Goal: Task Accomplishment & Management: Use online tool/utility

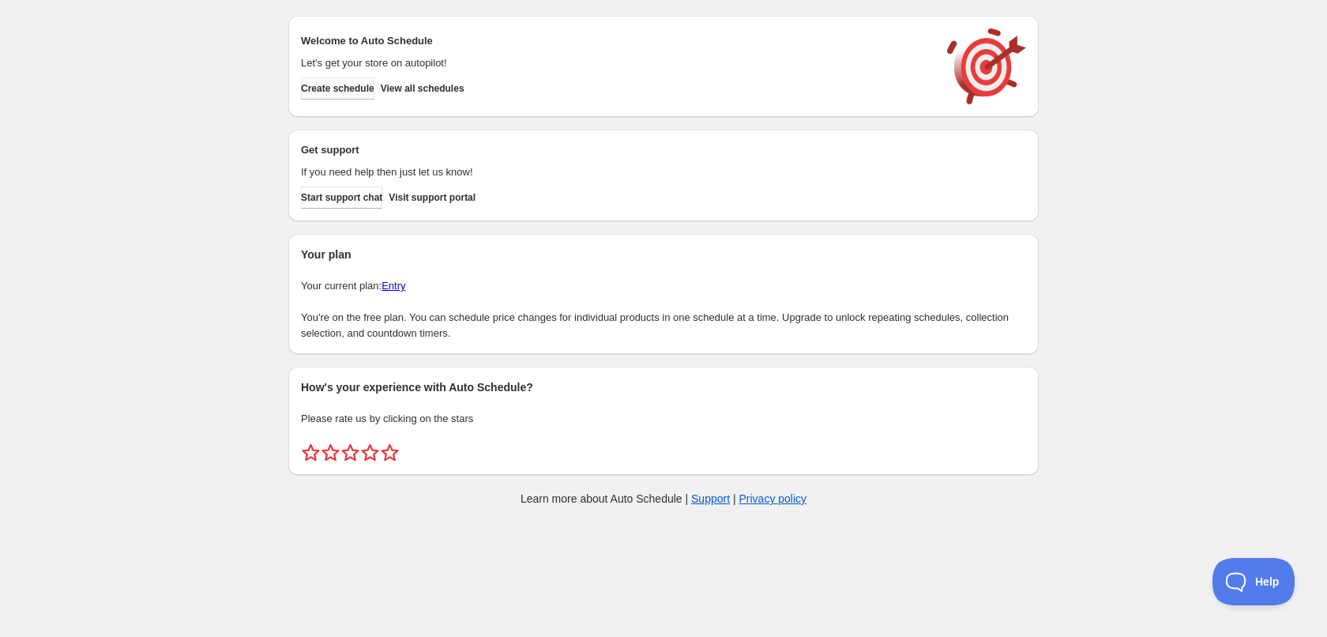
click at [369, 96] on button "Create schedule" at bounding box center [337, 88] width 73 height 22
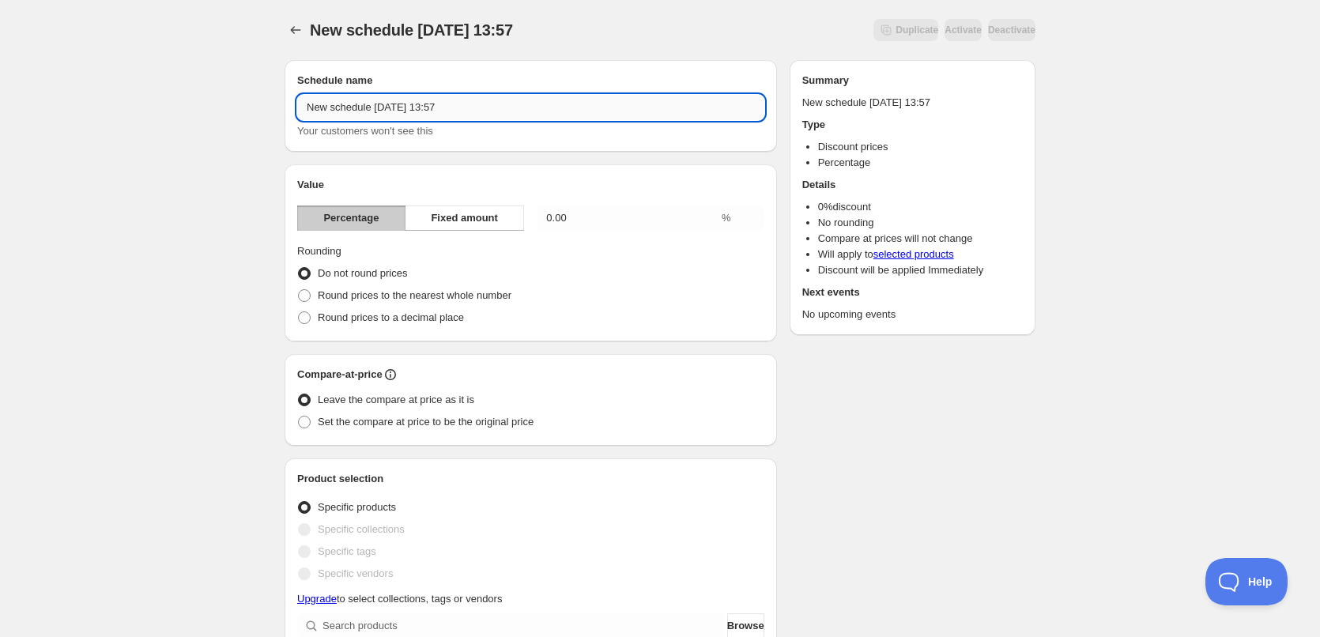
click at [367, 110] on input "New schedule [DATE] 13:57" at bounding box center [530, 107] width 467 height 25
click at [178, 141] on div "New schedule [DATE] 13:57. This page is ready New schedule [DATE] 13:57 Duplica…" at bounding box center [660, 626] width 1320 height 1252
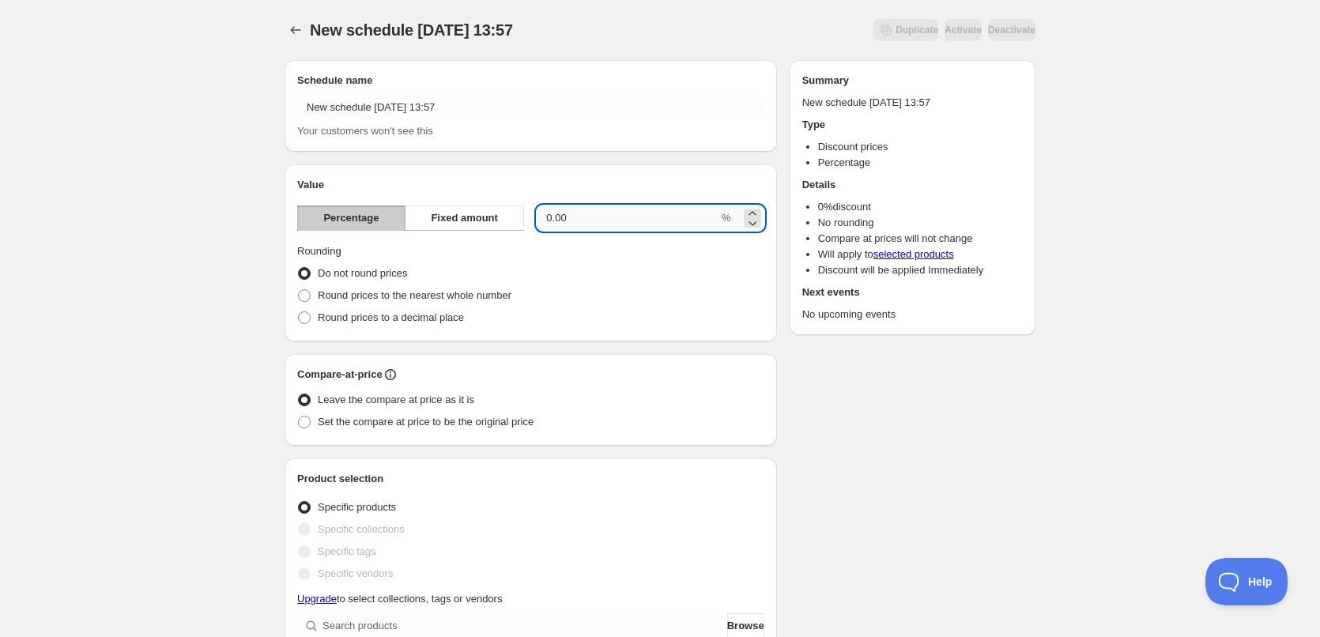
click at [591, 224] on input "0.00" at bounding box center [628, 217] width 182 height 25
drag, startPoint x: 589, startPoint y: 209, endPoint x: 458, endPoint y: 207, distance: 132.0
click at [458, 207] on div "Percentage Fixed amount 0.00 %" at bounding box center [530, 217] width 467 height 25
type input "40"
click at [316, 427] on label "Set the compare at price to be the original price" at bounding box center [415, 422] width 236 height 22
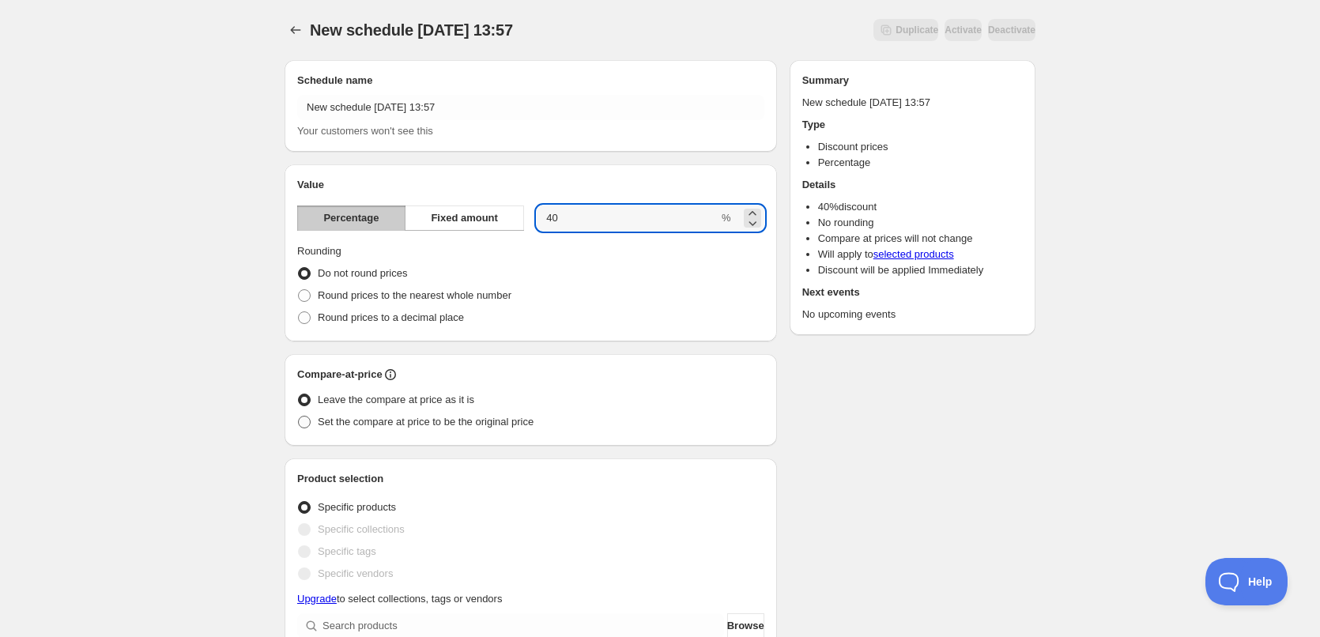
click at [299, 416] on input "Set the compare at price to be the original price" at bounding box center [298, 416] width 1 height 1
radio input "true"
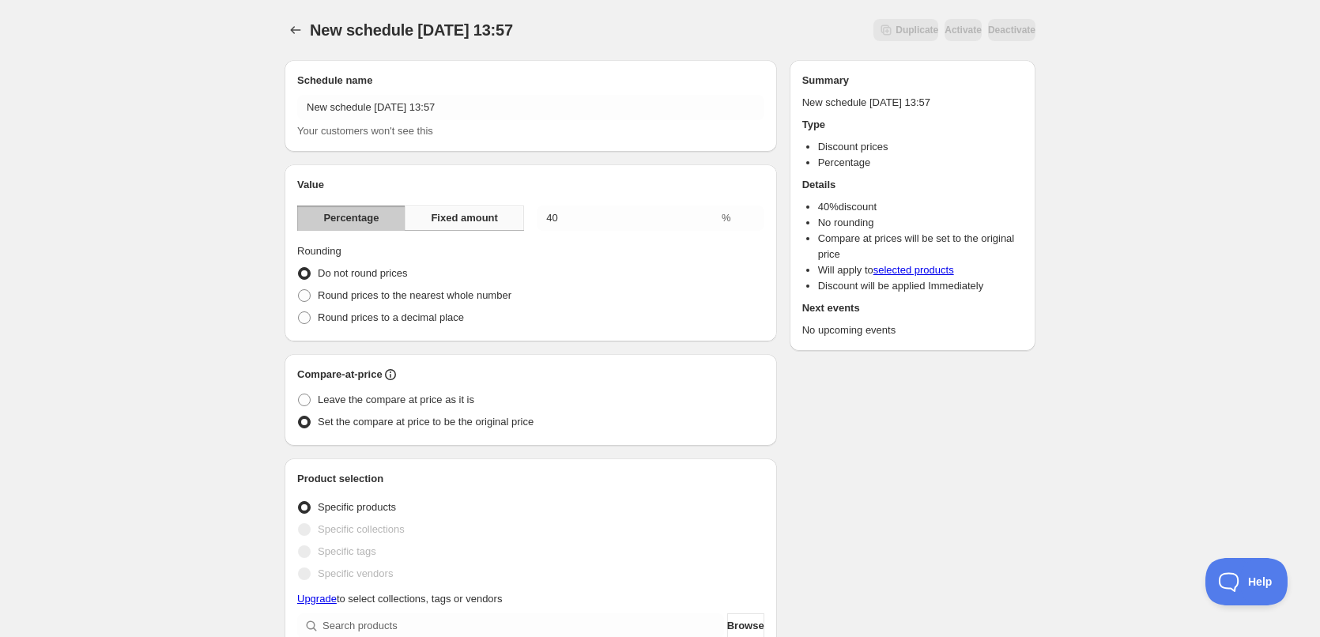
click at [461, 228] on button "Fixed amount" at bounding box center [464, 217] width 119 height 25
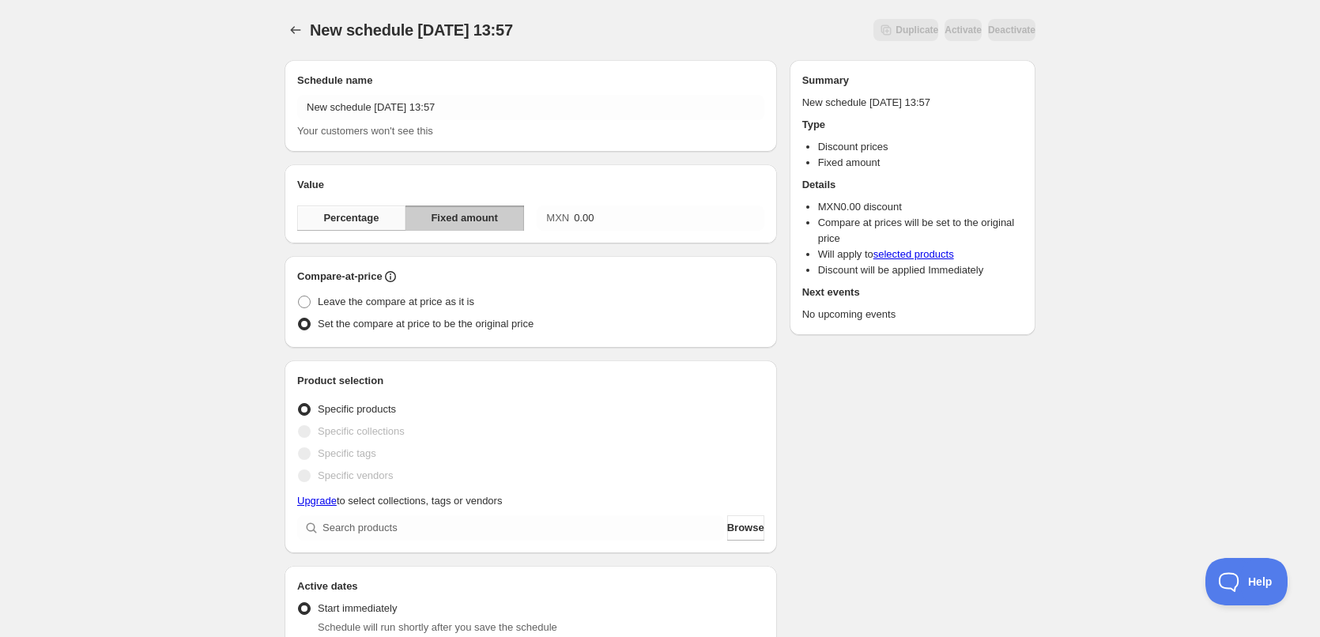
click at [348, 216] on span "Percentage" at bounding box center [350, 218] width 55 height 16
type input "40"
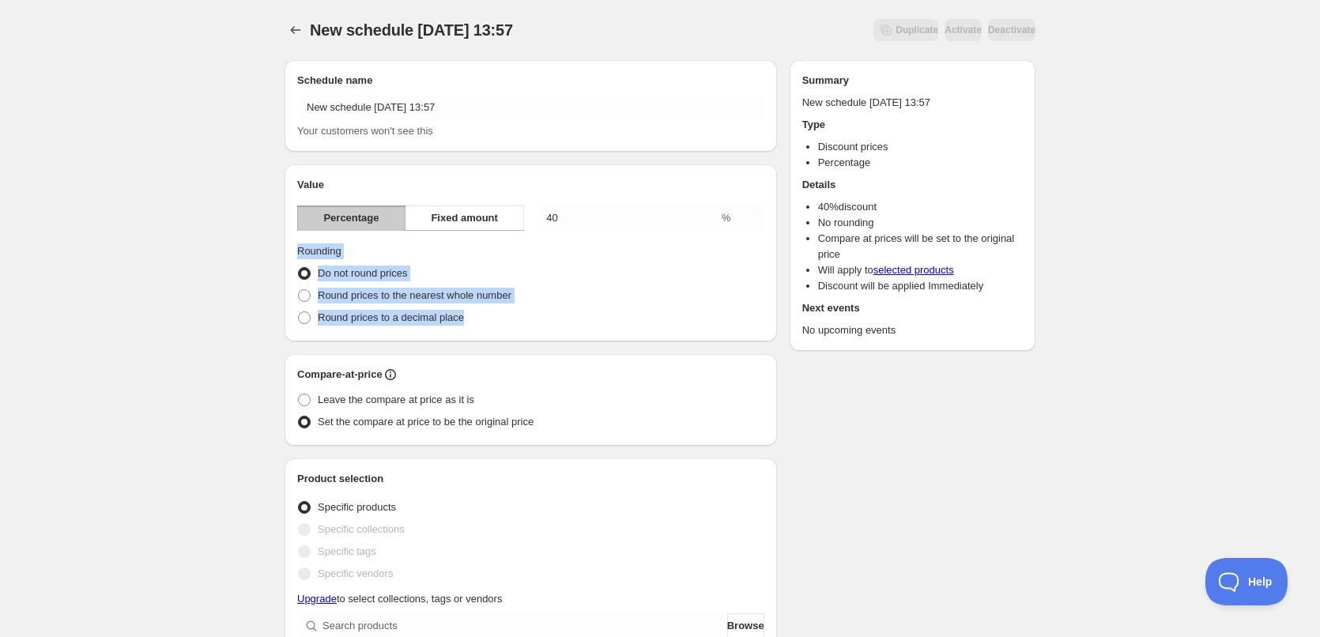
drag, startPoint x: 292, startPoint y: 248, endPoint x: 475, endPoint y: 322, distance: 196.8
click at [475, 322] on div "Value Percentage Fixed amount 40 % Rounding Do not round prices Round prices to…" at bounding box center [530, 252] width 492 height 177
copy fieldset "Rounding Do not round prices Round prices to the nearest whole number Round pri…"
click at [201, 322] on div "New schedule [DATE] 13:57. This page is ready New schedule [DATE] 13:57 Duplica…" at bounding box center [660, 626] width 1320 height 1252
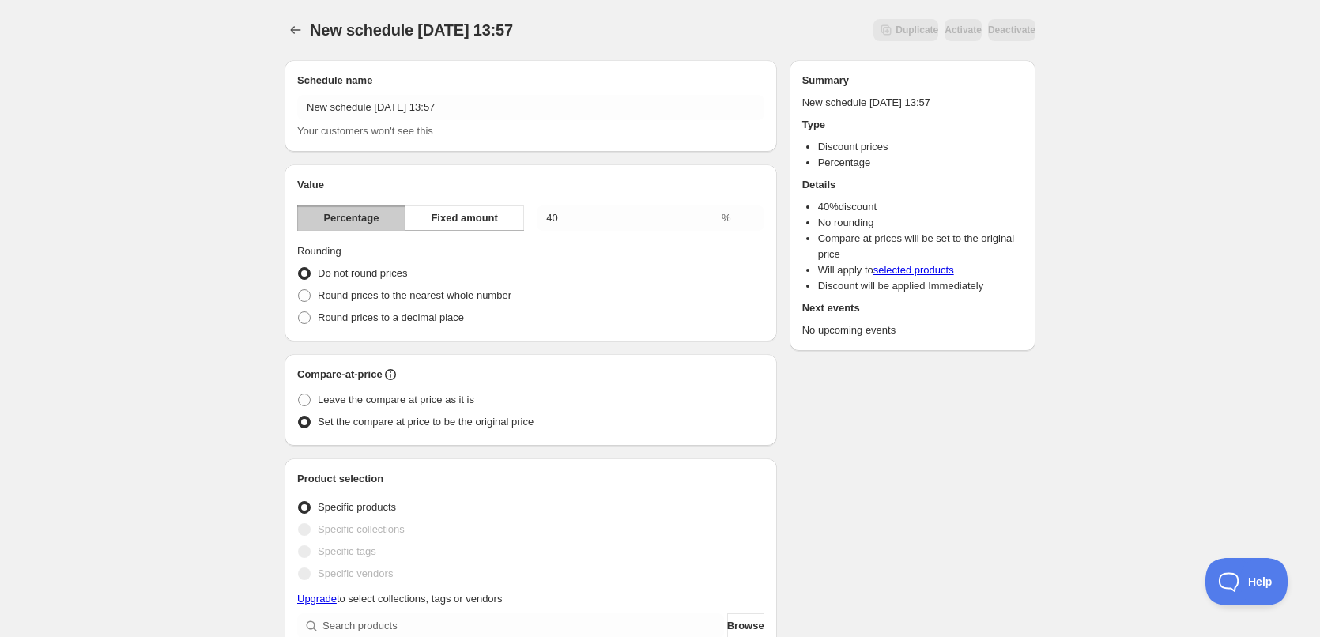
click at [304, 272] on span at bounding box center [304, 273] width 13 height 13
click at [299, 268] on input "Do not round prices" at bounding box center [298, 267] width 1 height 1
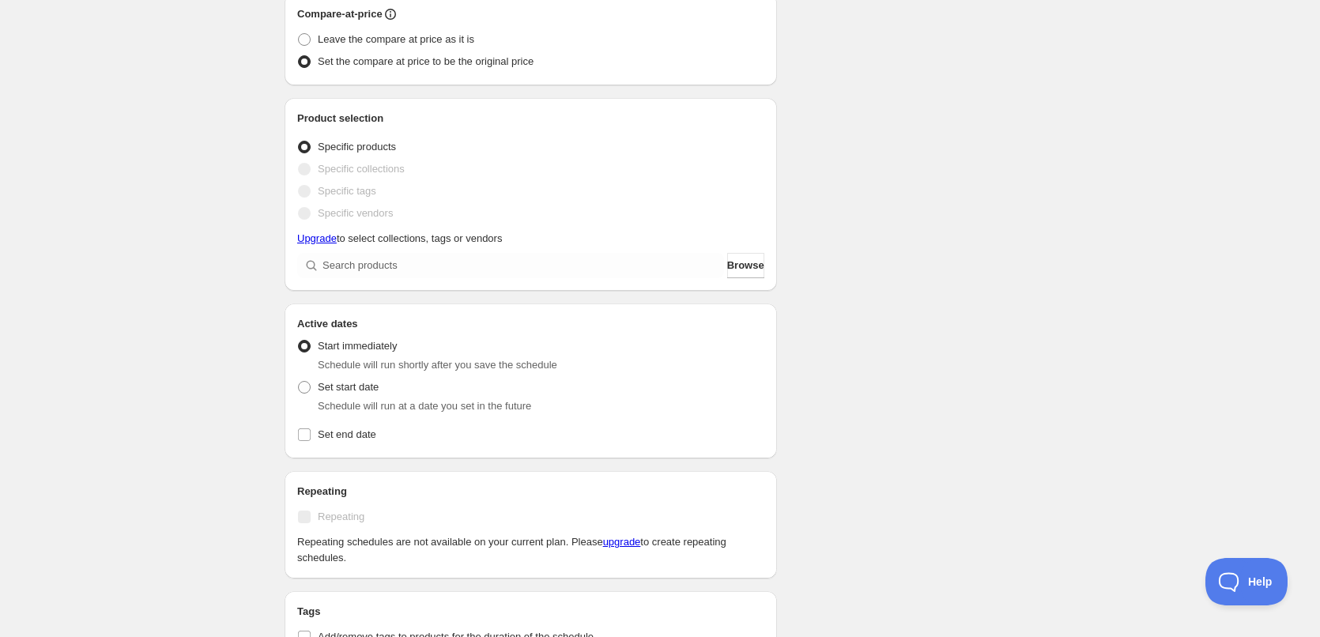
scroll to position [395, 0]
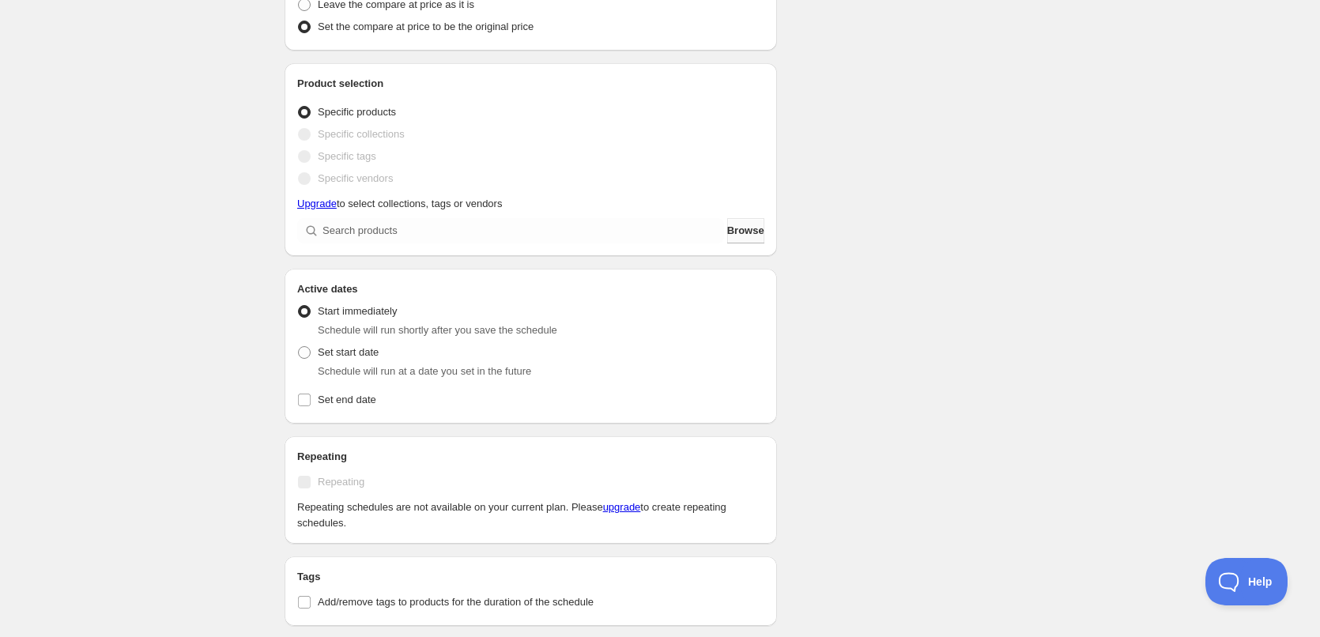
click at [741, 225] on span "Browse" at bounding box center [745, 231] width 37 height 16
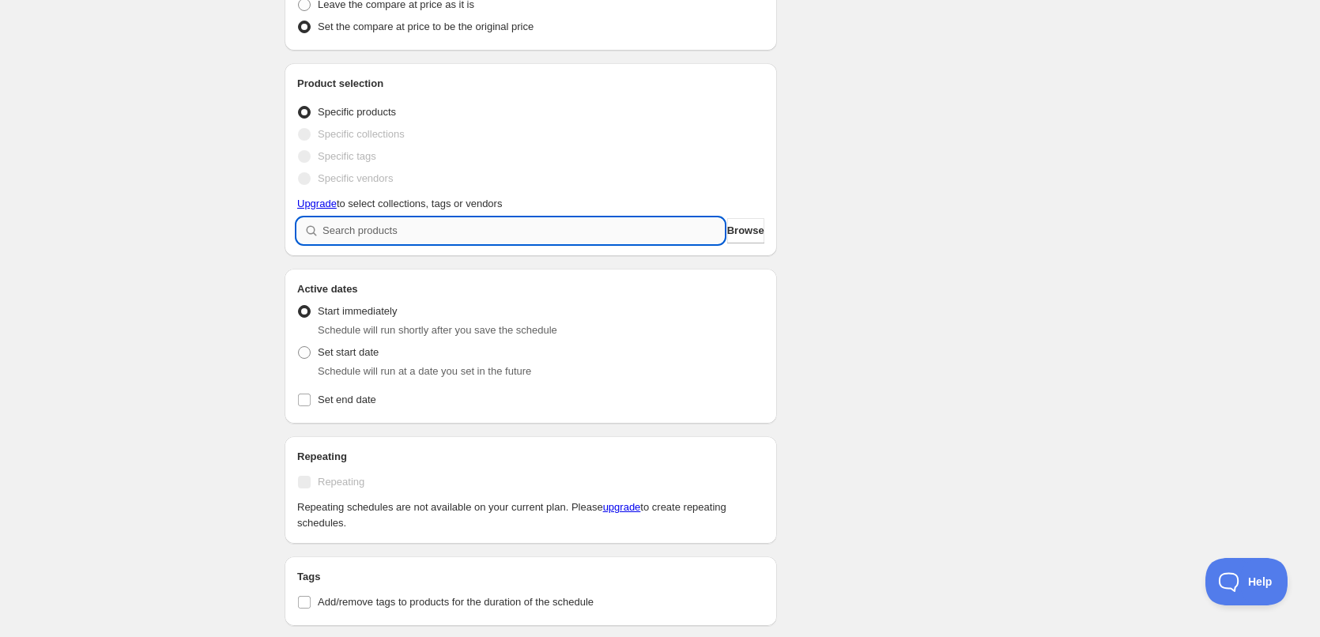
click at [341, 238] on input "search" at bounding box center [522, 230] width 401 height 25
paste input "Pulsera del Zodiaco"
type input "Pulsera del Zodiaco"
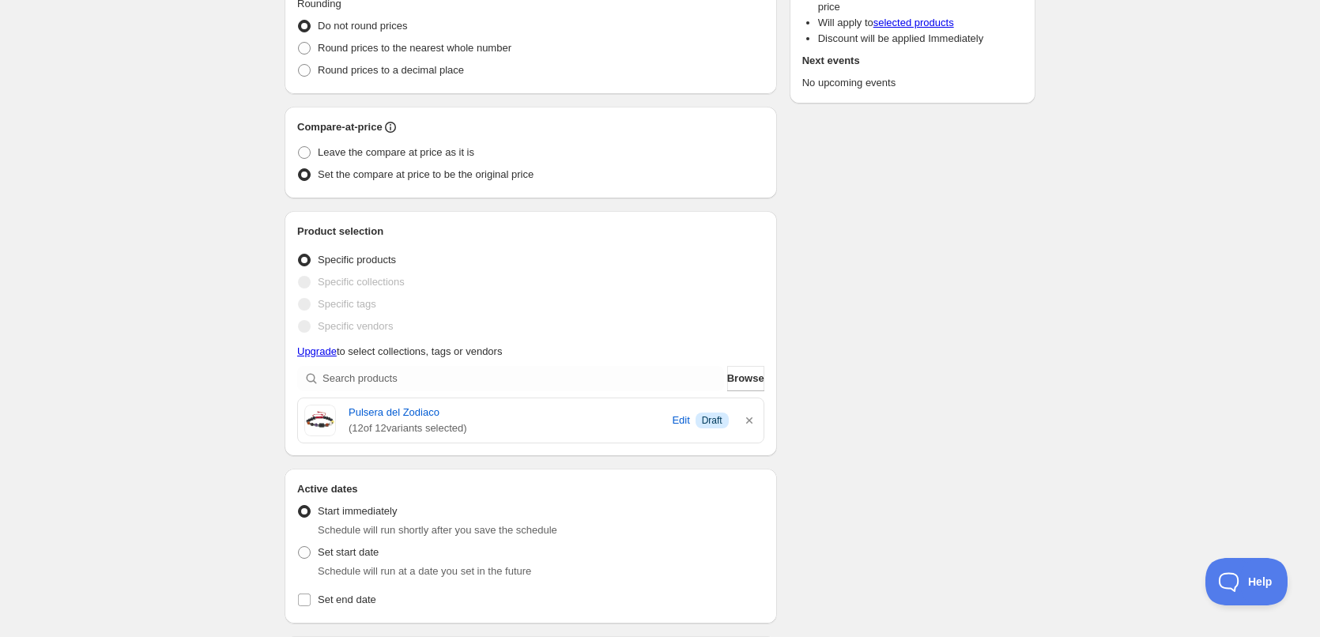
scroll to position [158, 0]
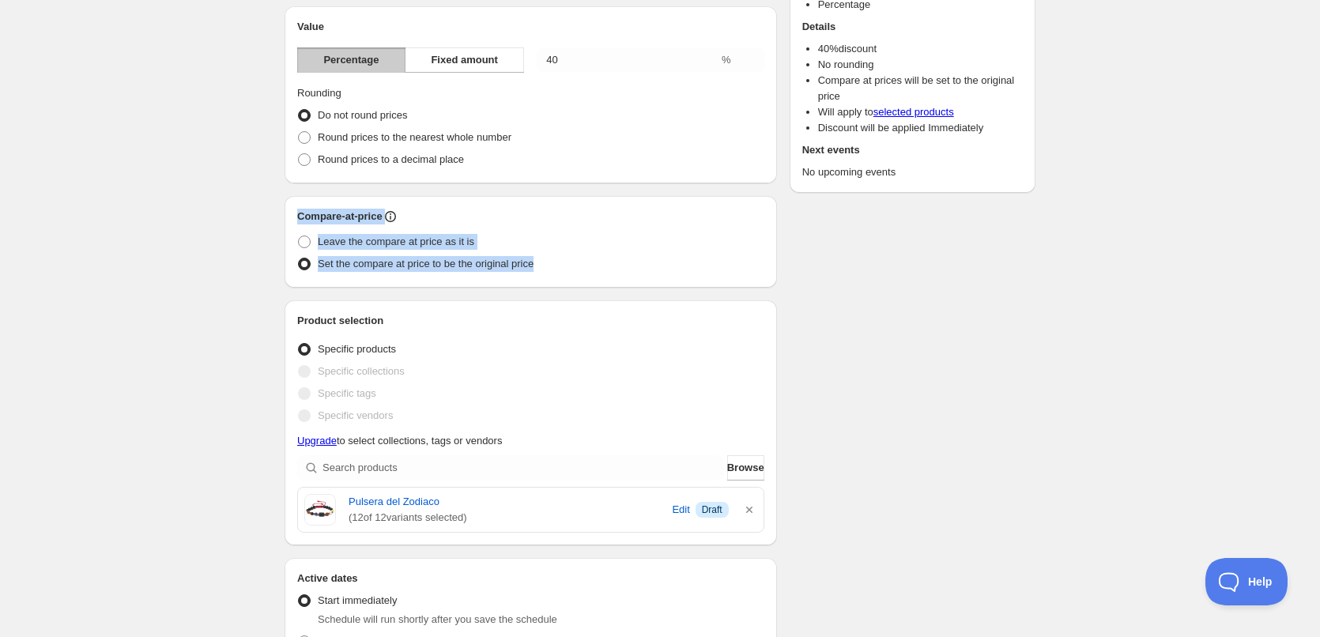
drag, startPoint x: 544, startPoint y: 267, endPoint x: 298, endPoint y: 211, distance: 252.1
click at [298, 211] on div "Compare-at-price Leave the compare at price as it is Set the compare at price t…" at bounding box center [530, 242] width 467 height 66
copy div "Compare-at-price Leave the compare at price as it is Set the compare at price t…"
click at [210, 312] on div "New schedule [DATE] 13:57. This page is ready New schedule [DATE] 13:57 Duplica…" at bounding box center [660, 494] width 1320 height 1304
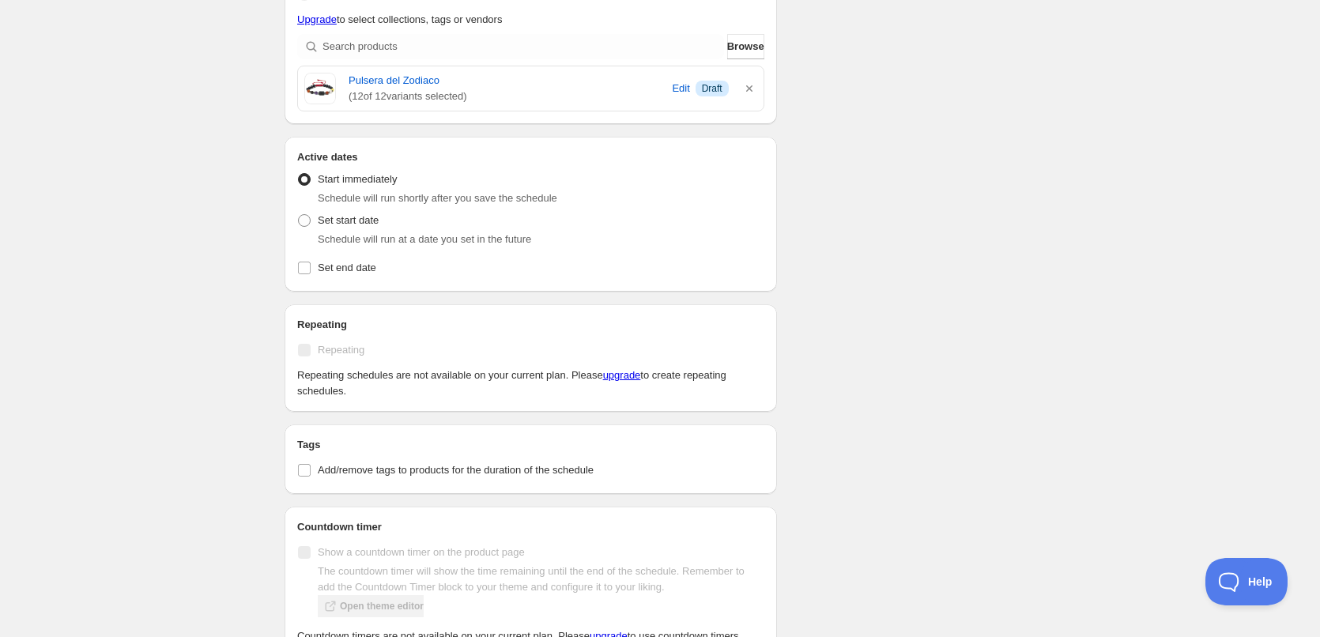
scroll to position [553, 0]
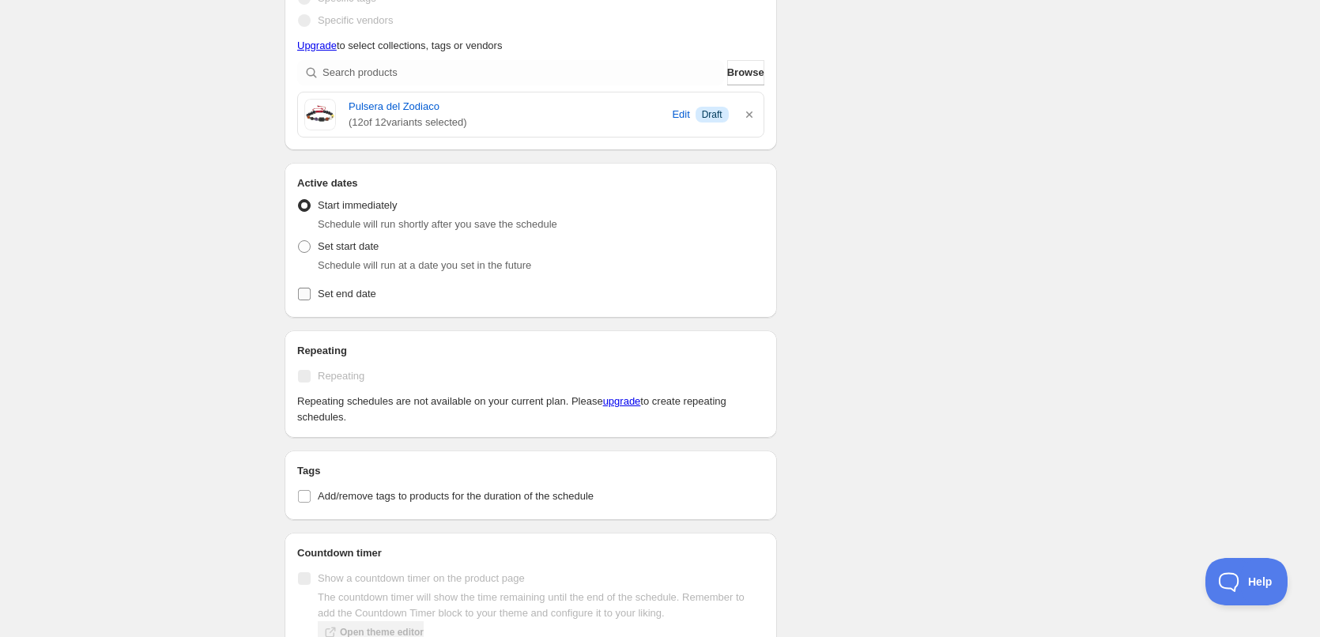
click at [365, 296] on span "Set end date" at bounding box center [347, 294] width 58 height 12
click at [311, 296] on input "Set end date" at bounding box center [304, 294] width 13 height 13
checkbox input "true"
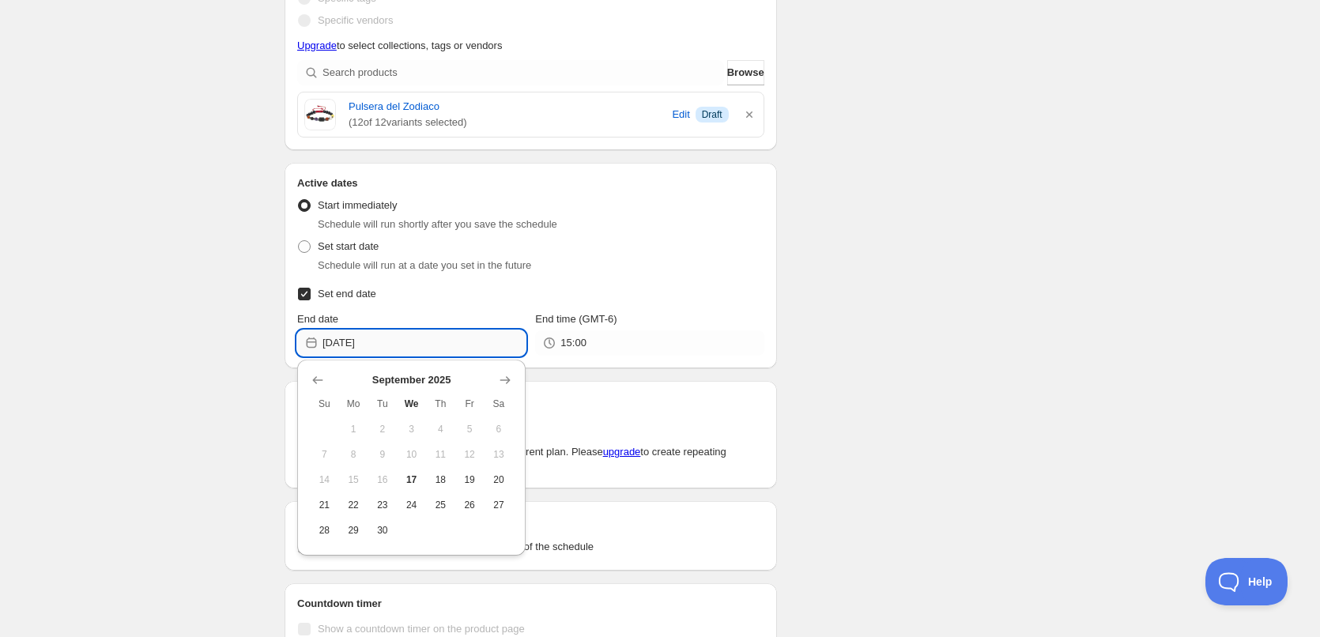
click at [375, 344] on input "[DATE]" at bounding box center [423, 342] width 203 height 25
click at [505, 385] on icon "Show next month, October 2025" at bounding box center [505, 380] width 16 height 16
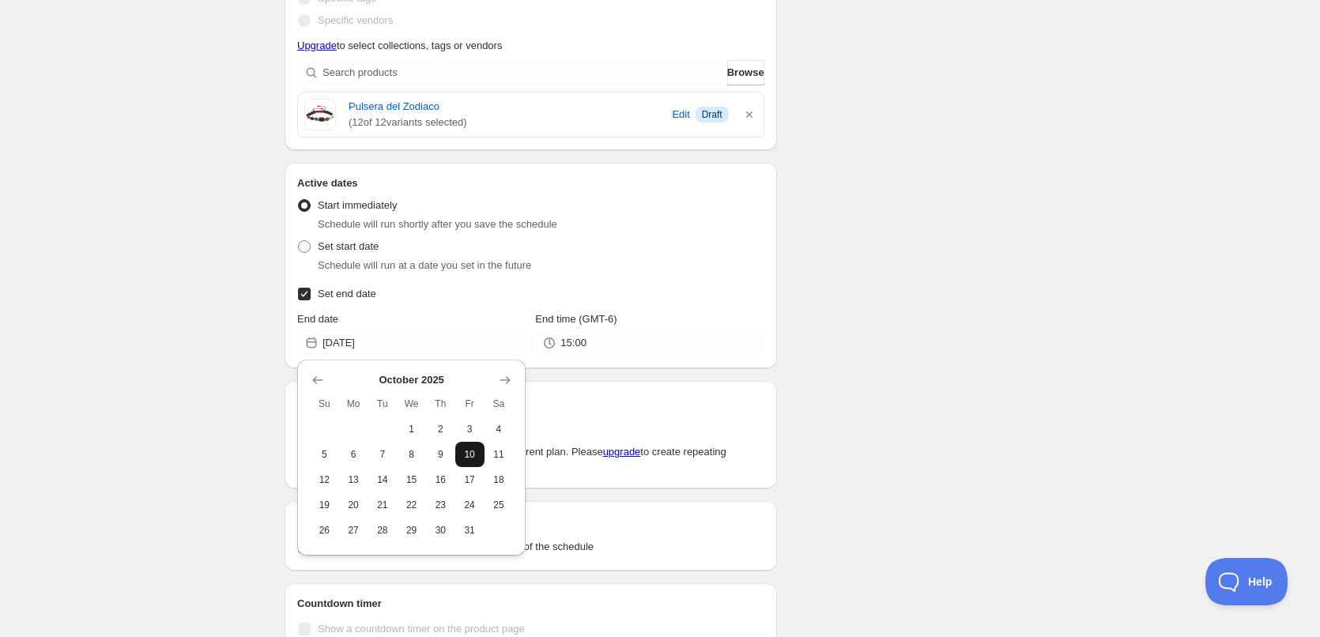
click at [473, 455] on span "10" at bounding box center [469, 454] width 17 height 13
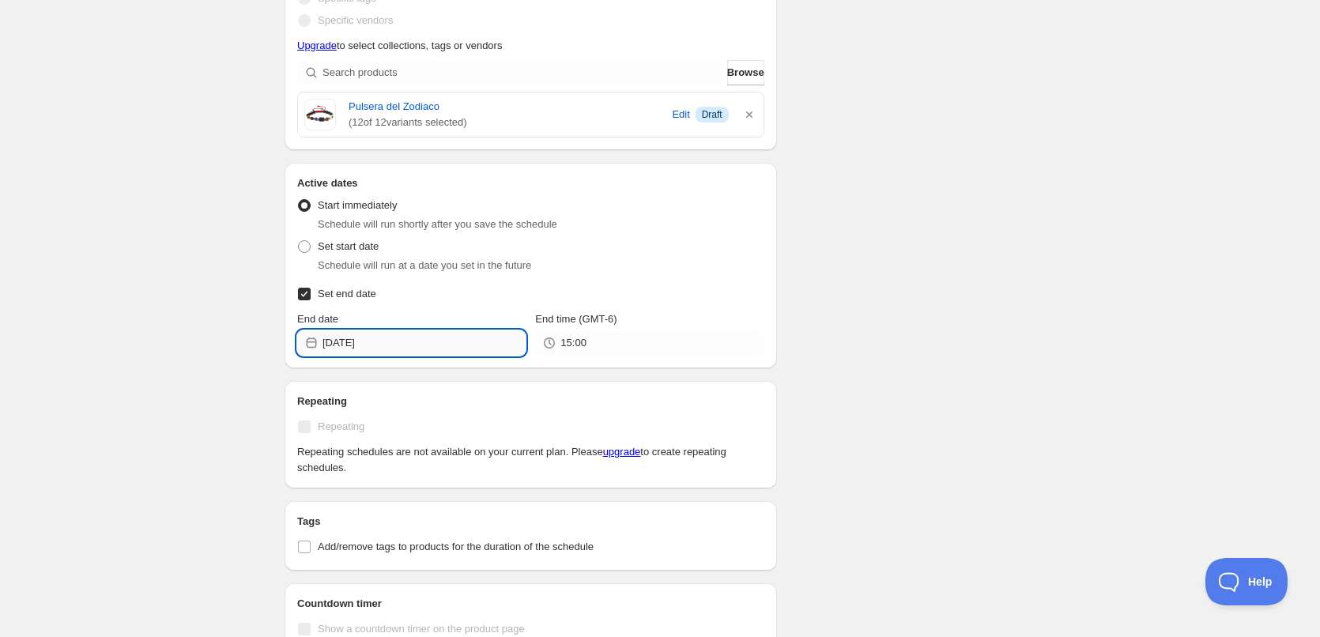
click at [465, 338] on input "[DATE]" at bounding box center [423, 342] width 203 height 25
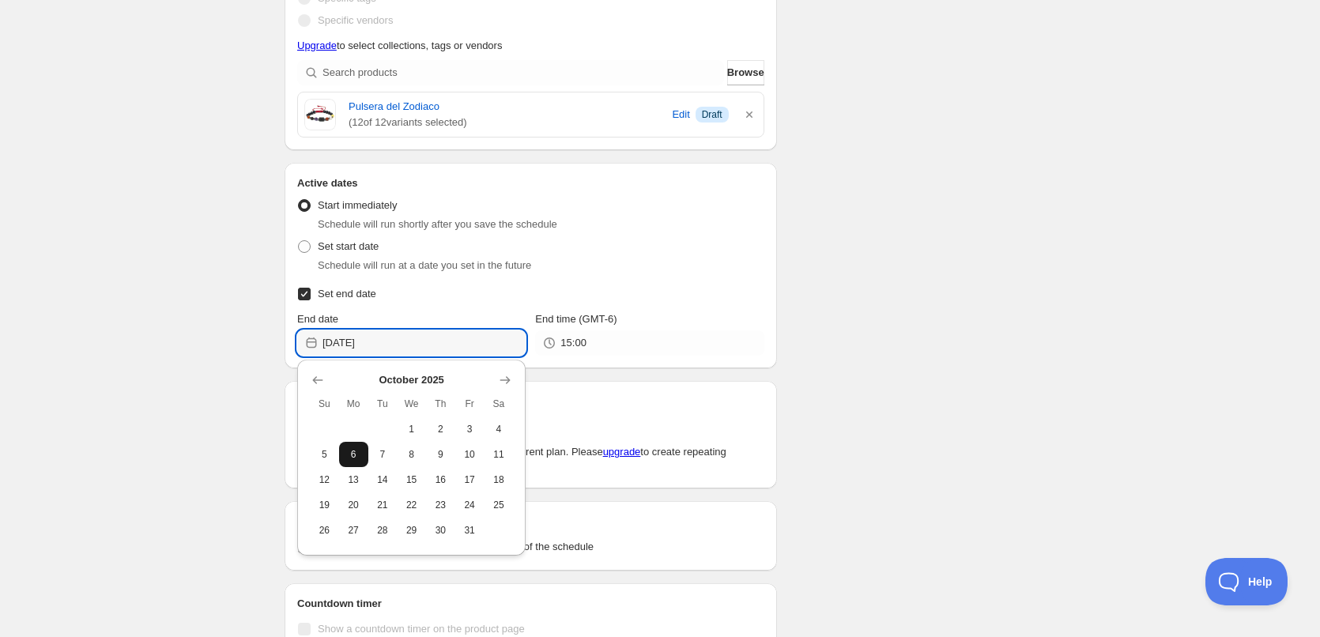
click at [348, 457] on span "6" at bounding box center [353, 454] width 17 height 13
type input "[DATE]"
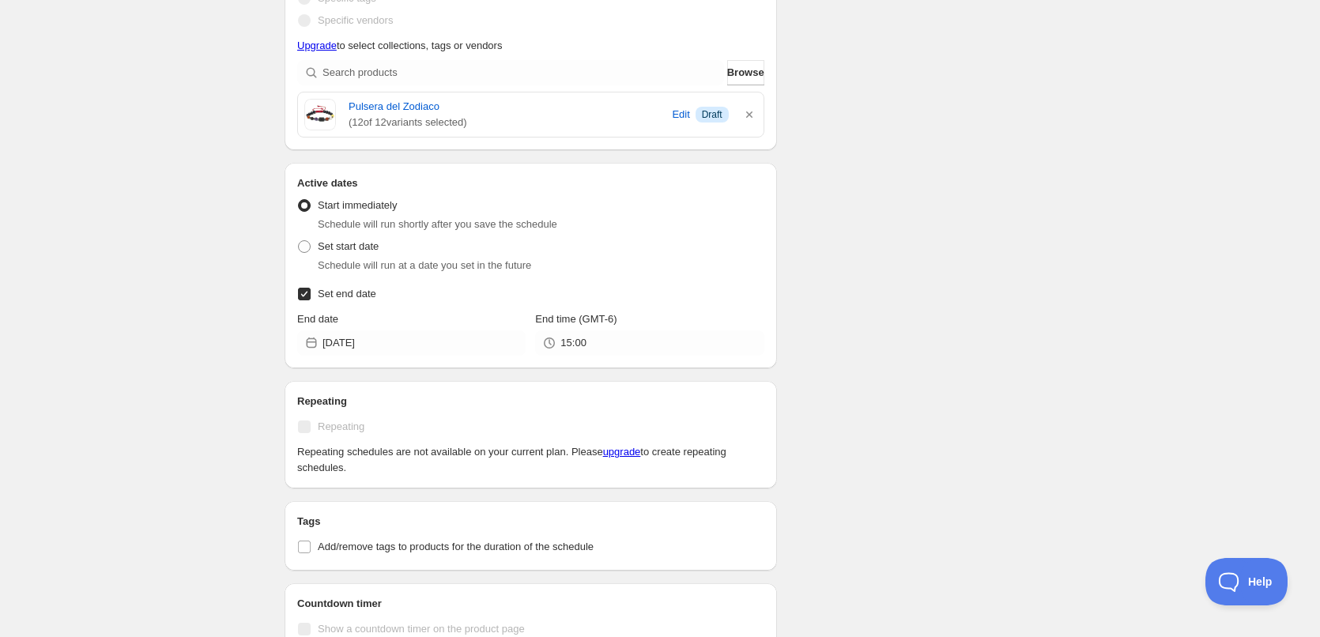
click at [936, 420] on div "Schedule name New schedule [DATE] 13:57 Your customers won't see this Value Per…" at bounding box center [653, 131] width 763 height 1275
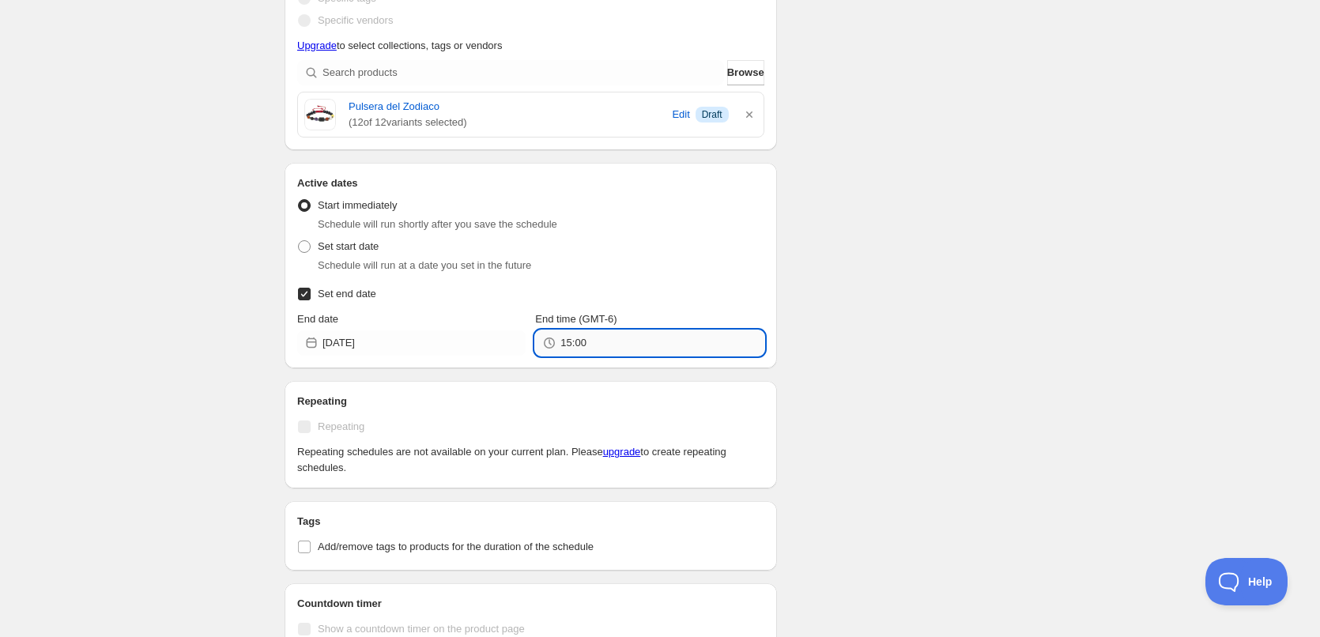
click at [589, 350] on input "15:00" at bounding box center [661, 342] width 203 height 25
click at [613, 346] on input "15:00" at bounding box center [661, 342] width 203 height 25
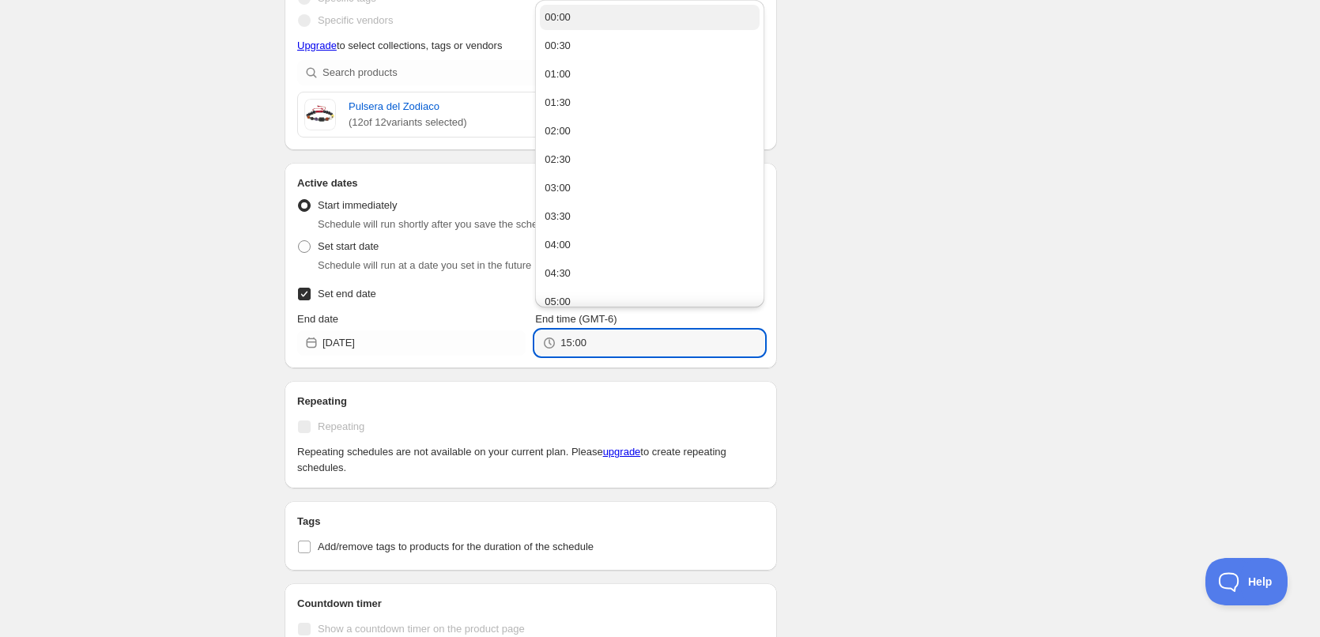
click at [569, 21] on div "00:00" at bounding box center [557, 17] width 26 height 16
type input "00:00"
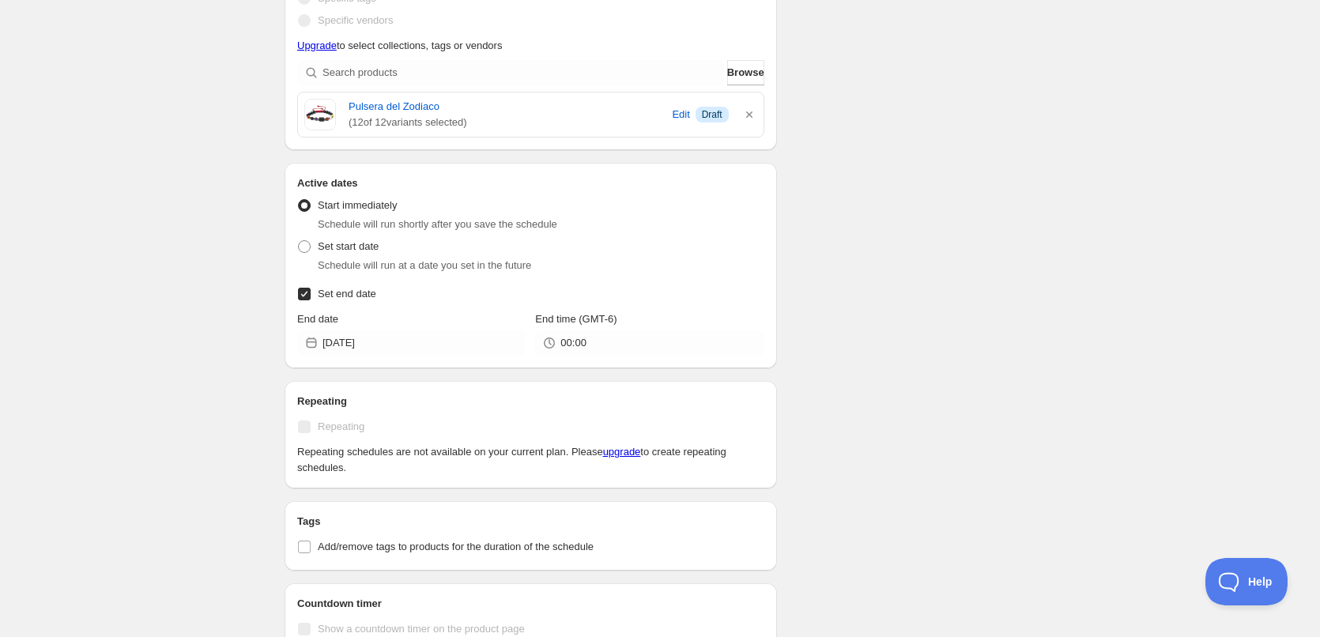
click at [977, 212] on div "Schedule name New schedule [DATE] 13:57 Your customers won't see this Value Per…" at bounding box center [653, 131] width 763 height 1275
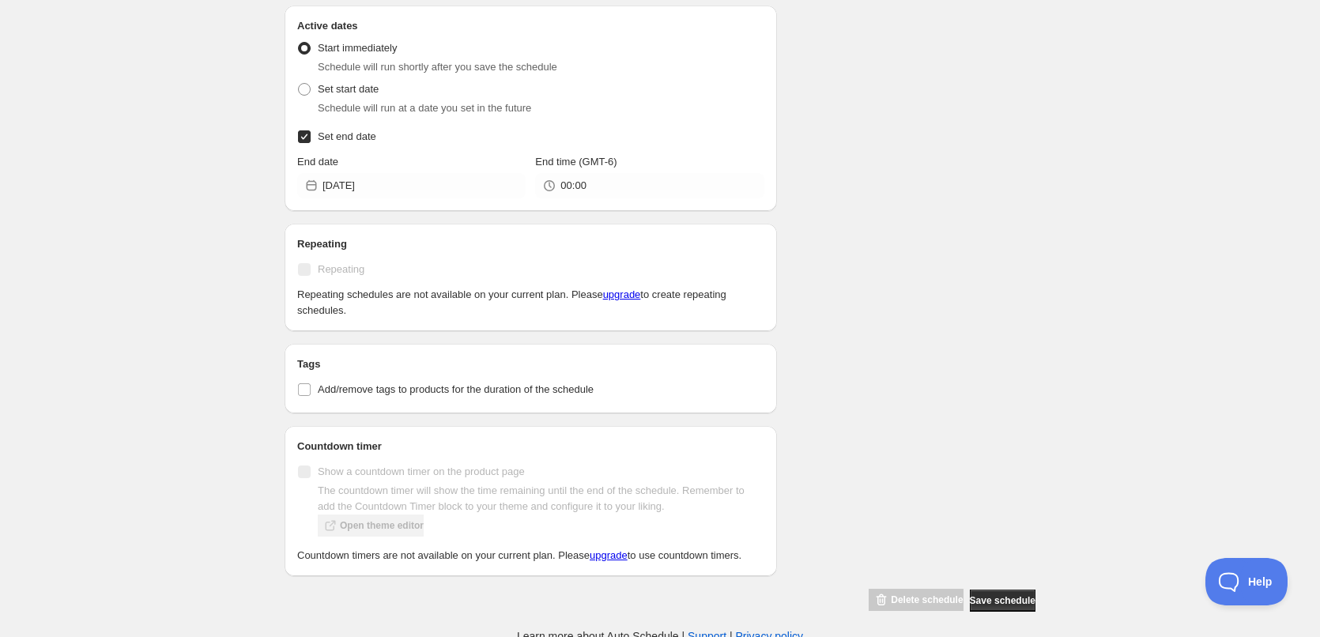
scroll to position [711, 0]
click at [372, 395] on span "Add/remove tags to products for the duration of the schedule" at bounding box center [456, 389] width 276 height 16
click at [311, 395] on input "Add/remove tags to products for the duration of the schedule" at bounding box center [304, 388] width 13 height 13
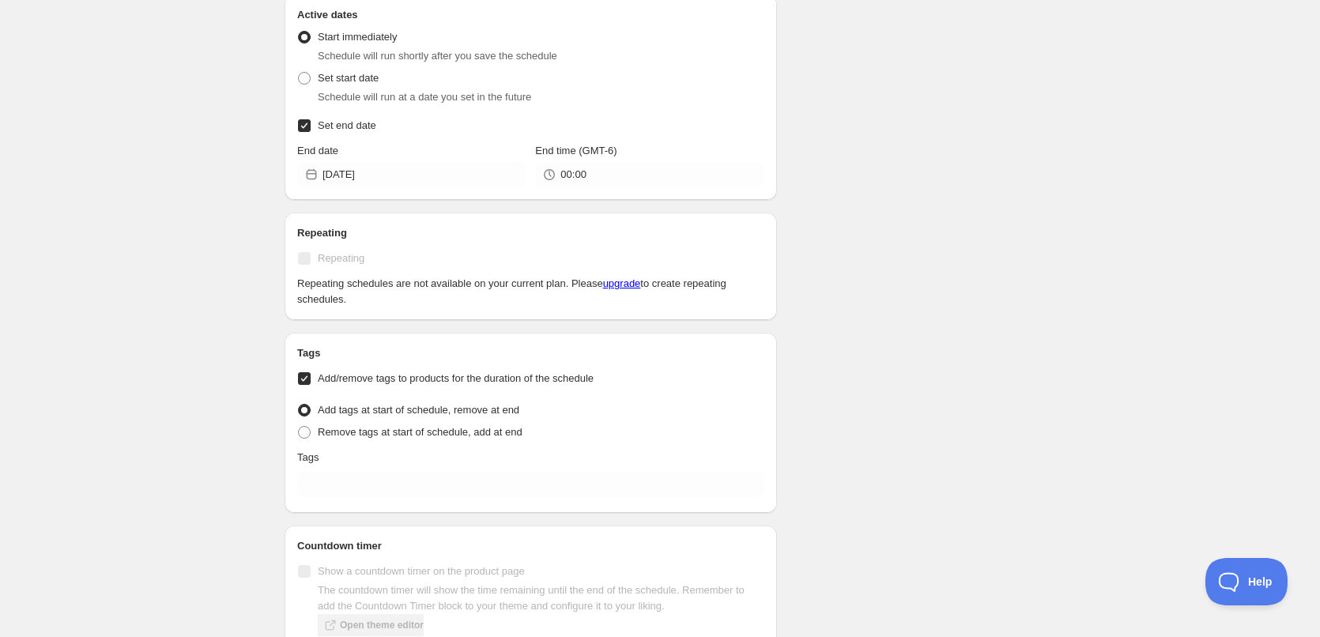
scroll to position [790, 0]
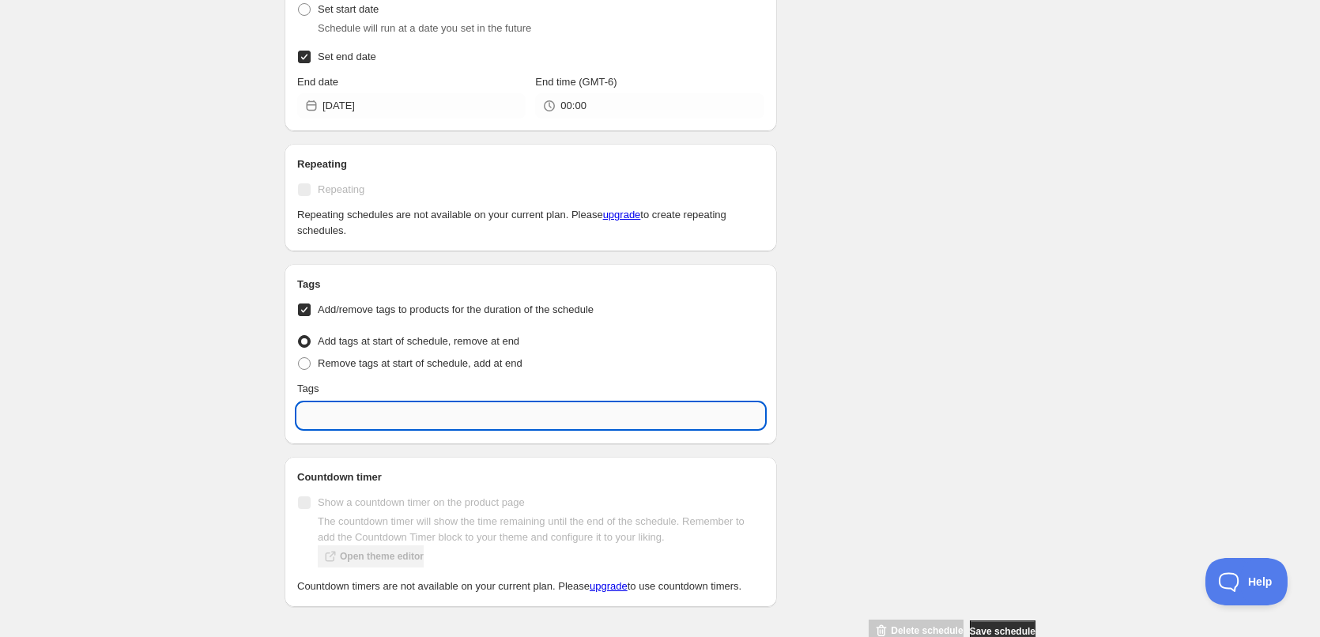
click at [359, 417] on input "text" at bounding box center [530, 415] width 467 height 25
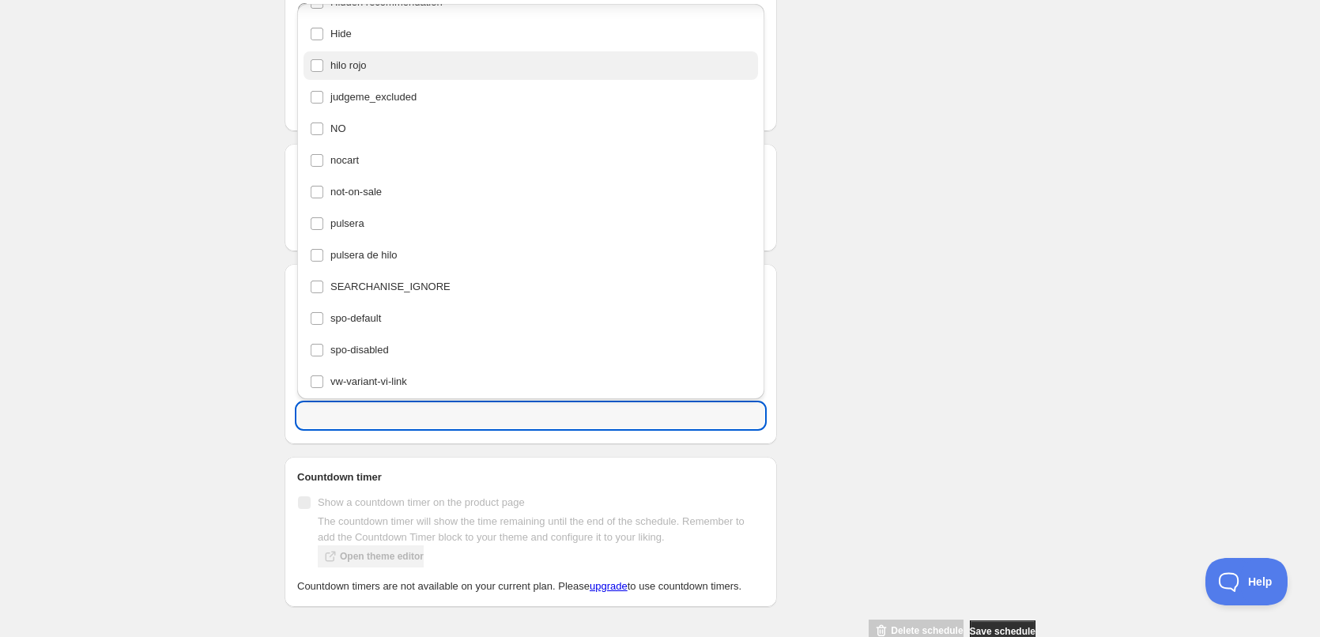
scroll to position [408, 0]
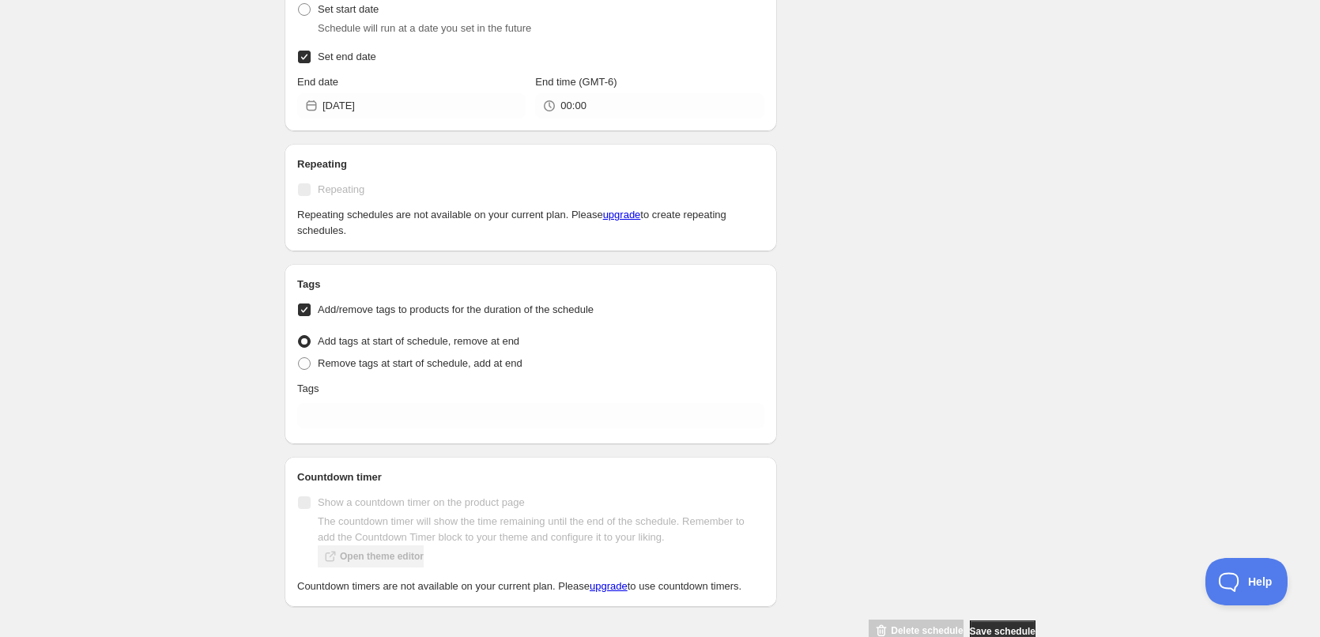
click at [307, 307] on input "Add/remove tags to products for the duration of the schedule" at bounding box center [304, 309] width 13 height 13
checkbox input "false"
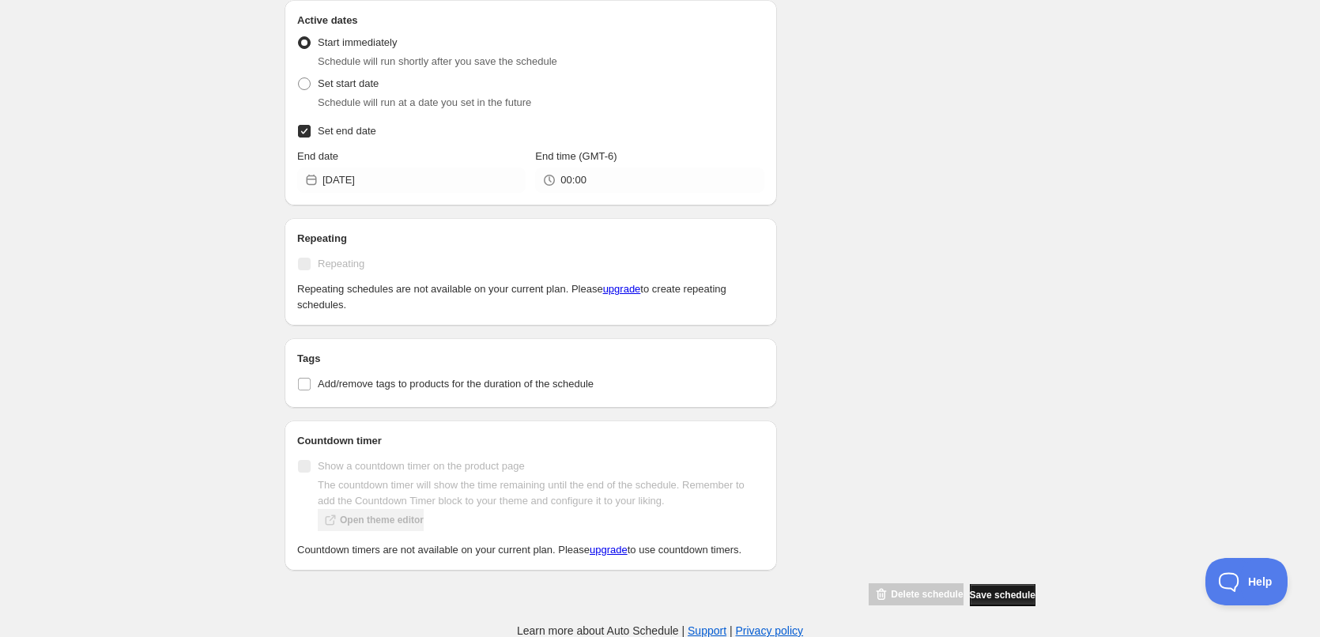
click at [1003, 592] on span "Save schedule" at bounding box center [1003, 595] width 66 height 13
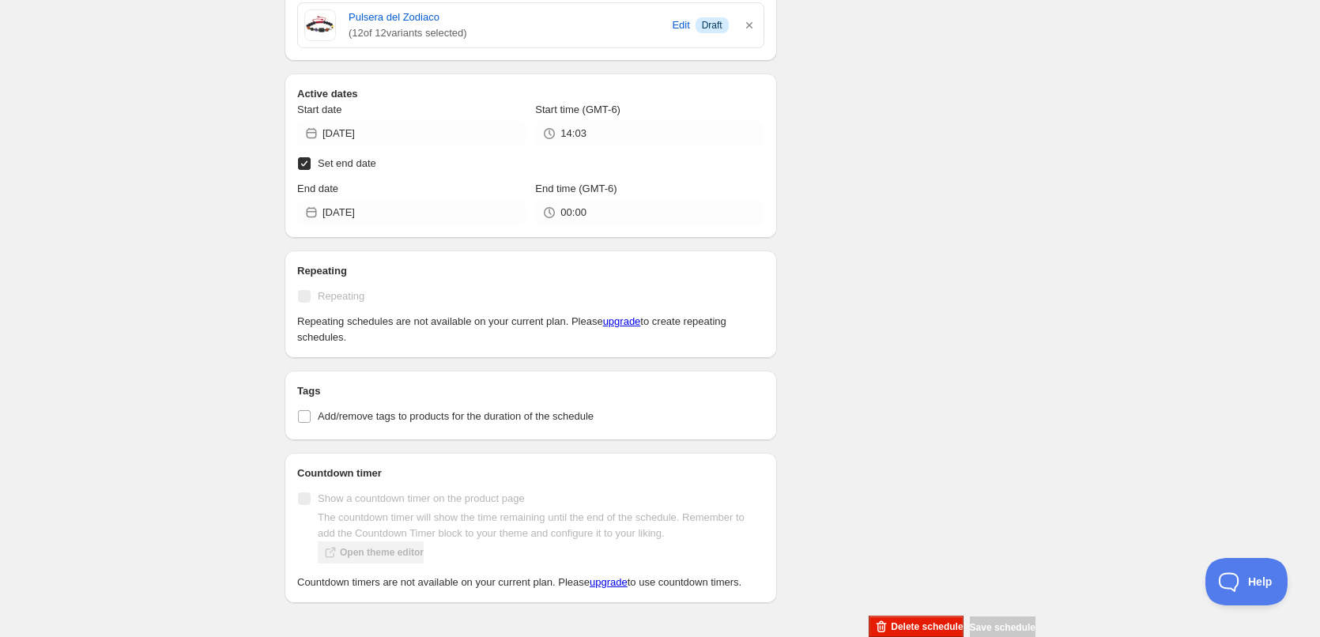
scroll to position [675, 0]
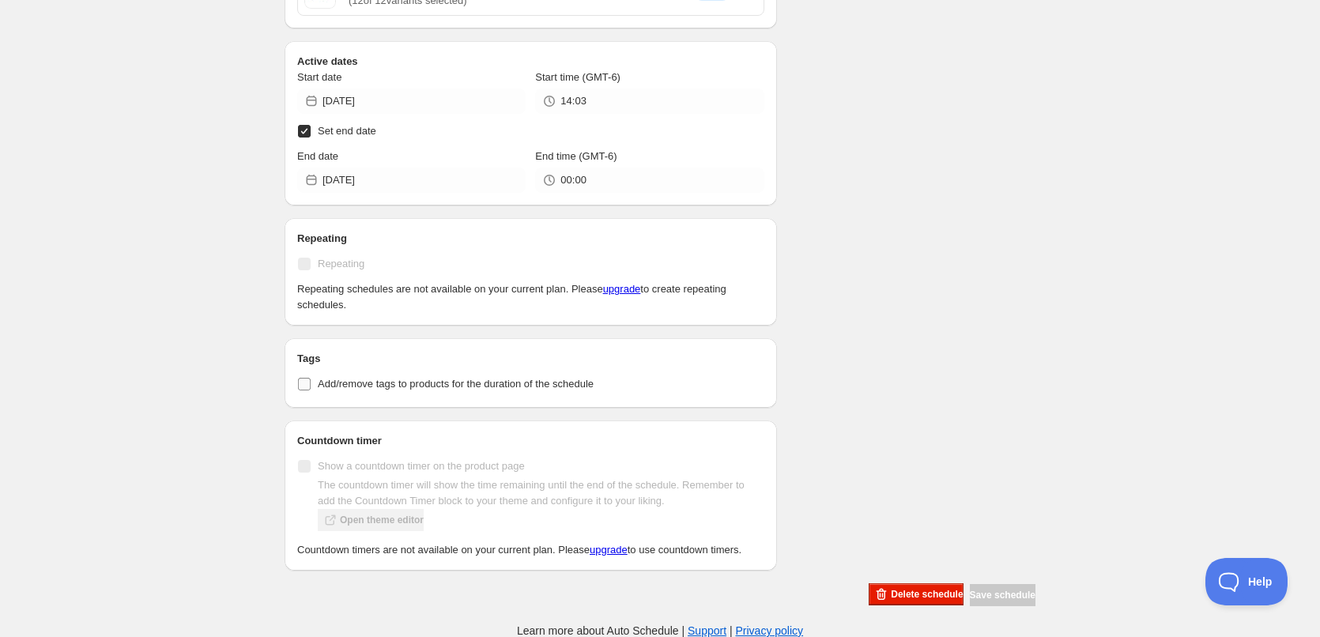
click at [346, 392] on label "Add/remove tags to products for the duration of the schedule" at bounding box center [530, 384] width 467 height 22
click at [311, 390] on input "Add/remove tags to products for the duration of the schedule" at bounding box center [304, 384] width 13 height 13
checkbox input "true"
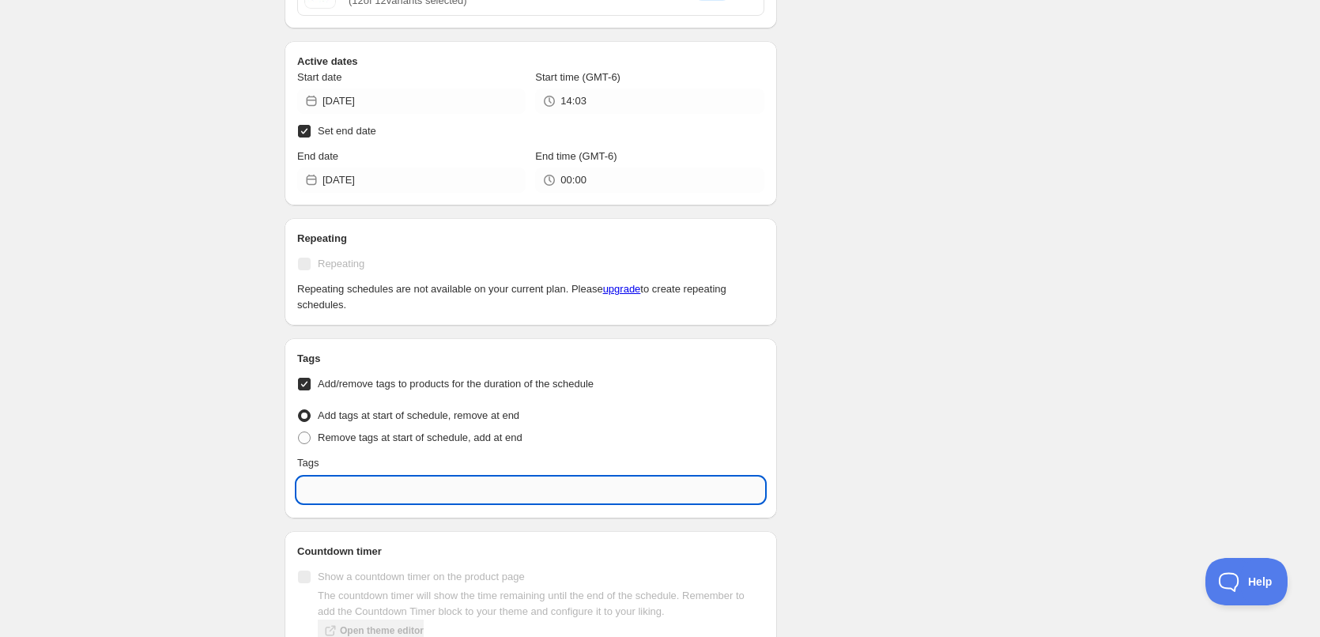
click at [355, 486] on input "text" at bounding box center [530, 489] width 467 height 25
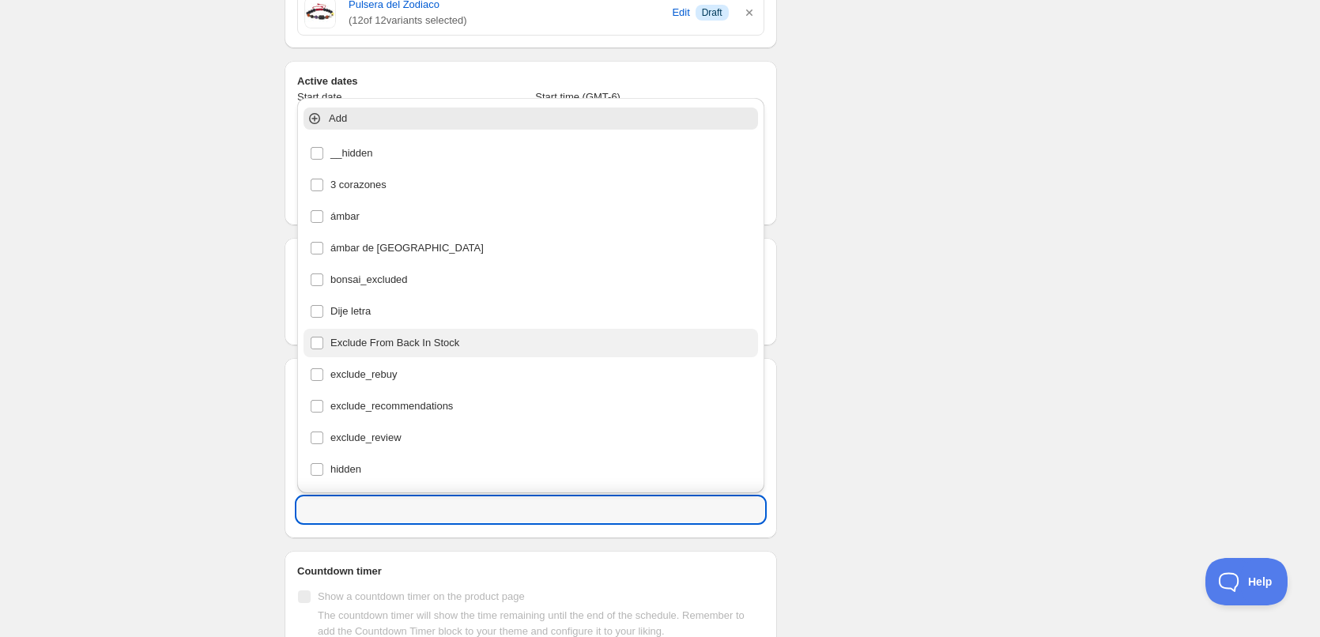
scroll to position [627, 0]
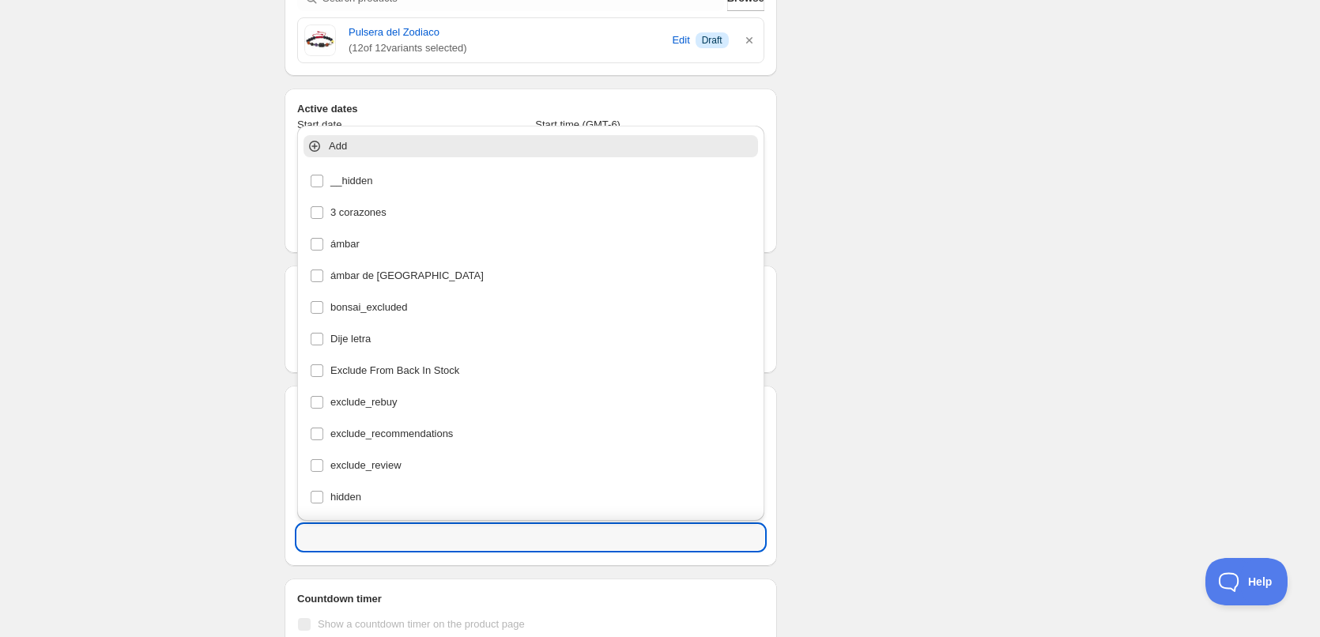
click at [341, 150] on p "Add" at bounding box center [542, 146] width 426 height 16
click at [314, 152] on icon at bounding box center [315, 146] width 16 height 16
click at [314, 145] on icon at bounding box center [315, 146] width 16 height 16
click at [334, 544] on input "text" at bounding box center [530, 537] width 467 height 25
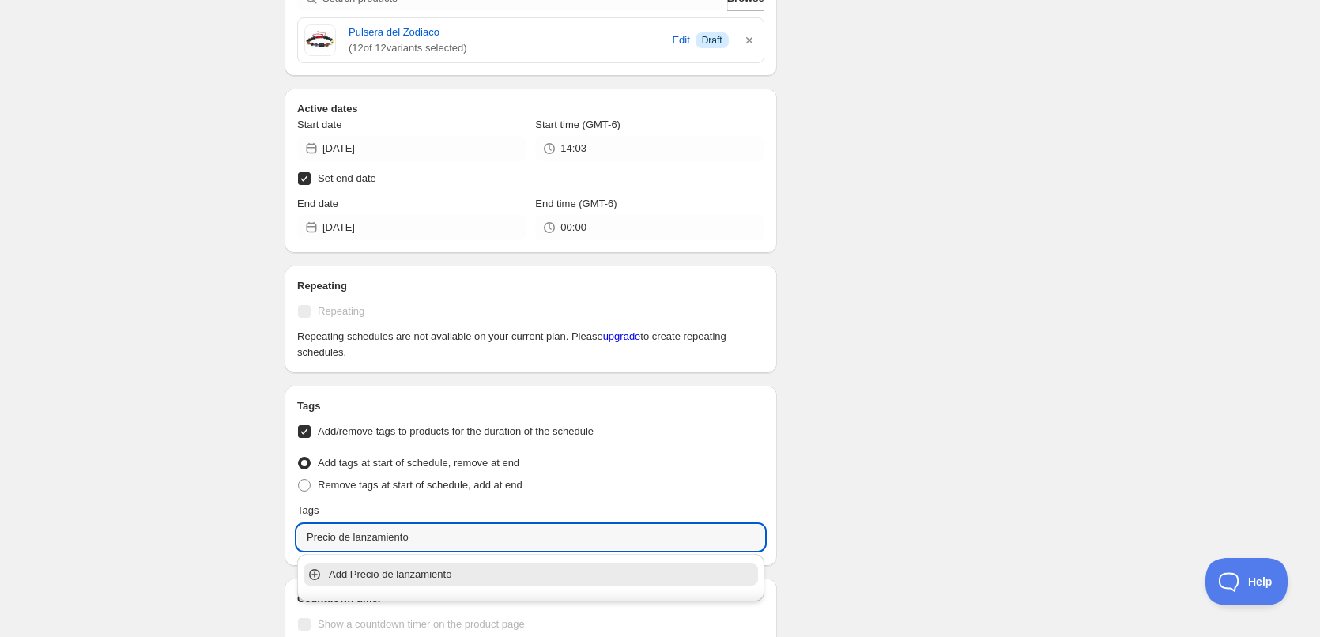
click at [316, 576] on icon at bounding box center [315, 575] width 16 height 16
type input "Precio de lanzamiento"
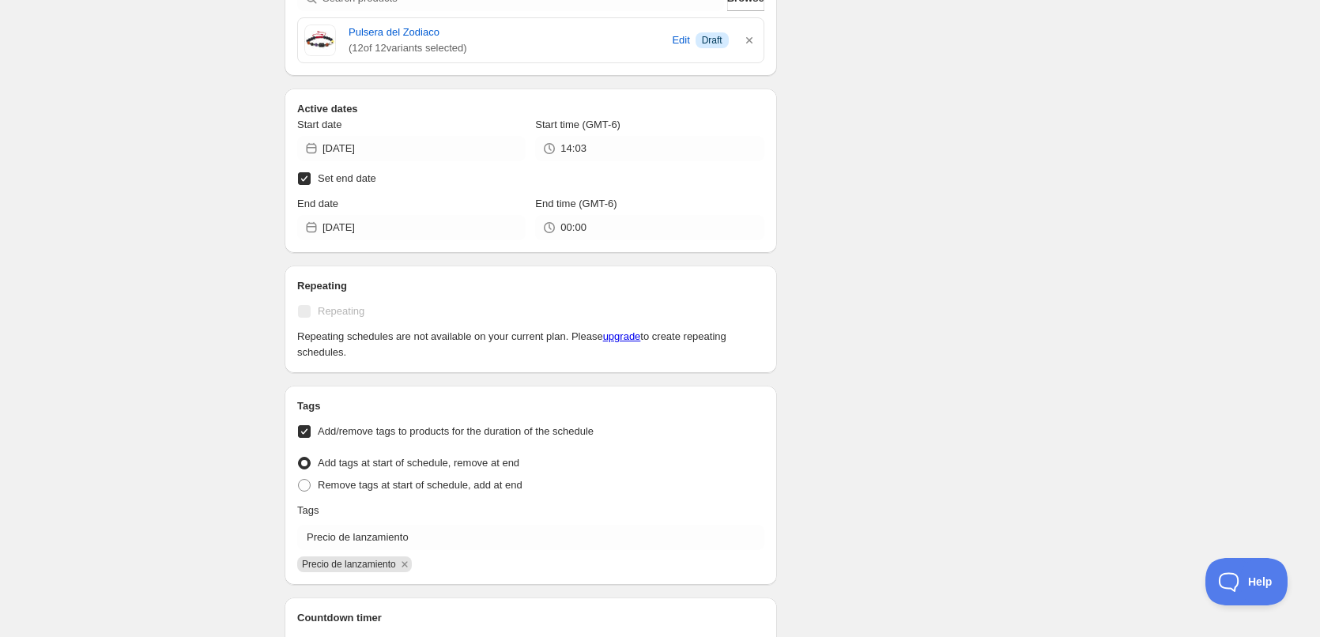
click at [865, 371] on div "Schedule name New schedule [DATE] 13:57 Your customers won't see this Value Per…" at bounding box center [653, 102] width 763 height 1364
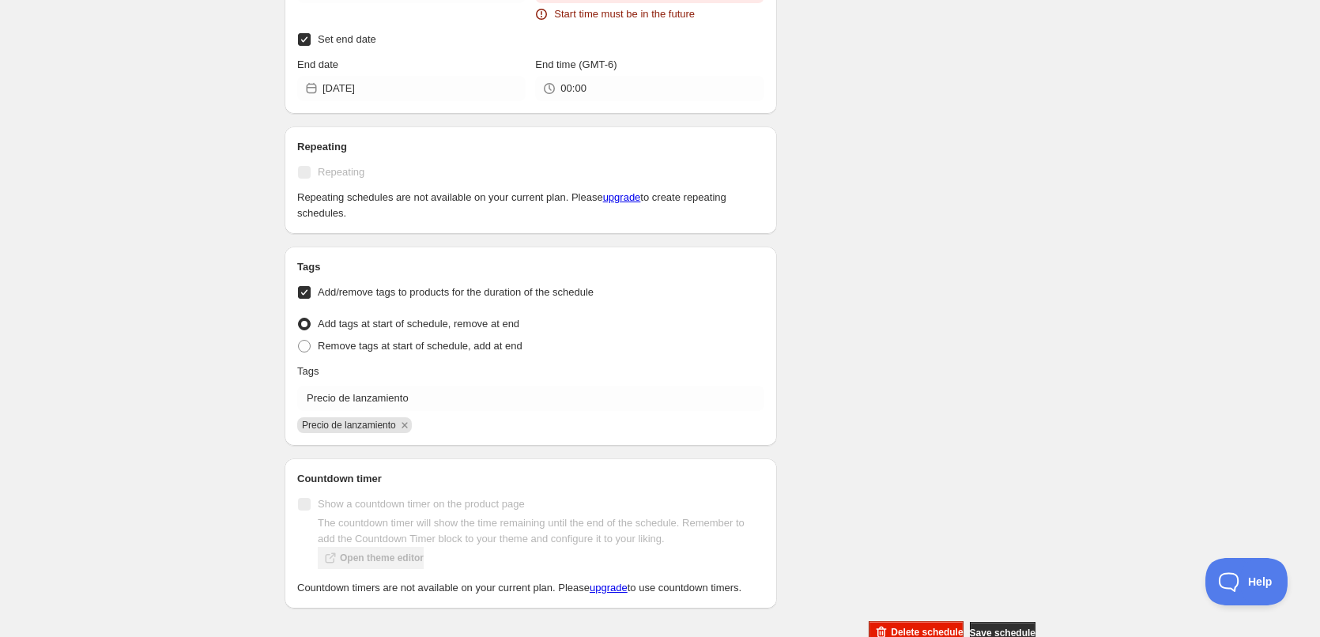
scroll to position [654, 0]
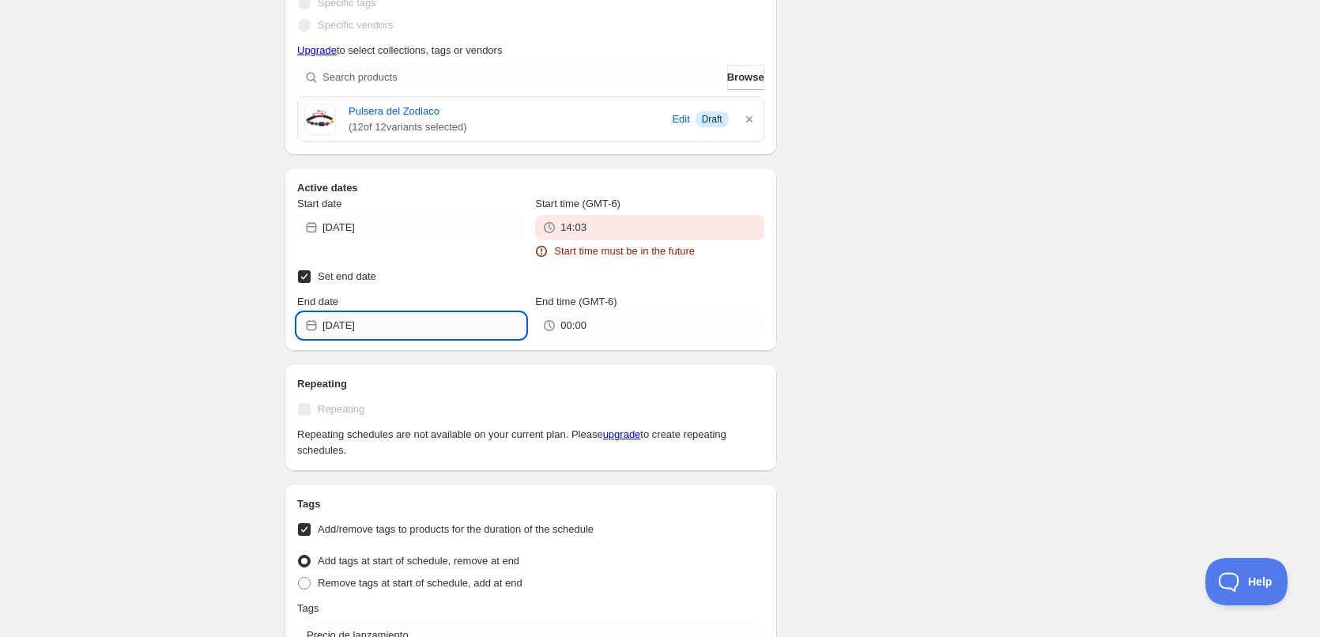
click at [378, 333] on input "[DATE]" at bounding box center [423, 325] width 203 height 25
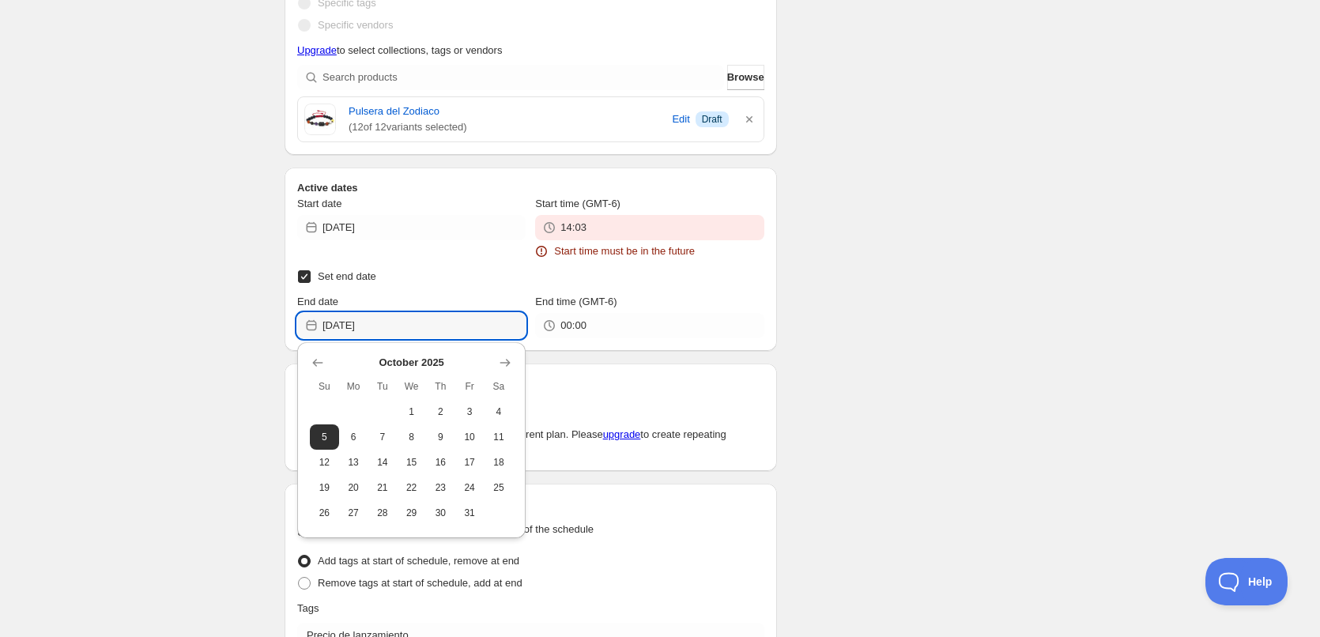
click at [207, 316] on div "New schedule [DATE] 13:57. This page is ready New schedule [DATE] 13:57 Schedul…" at bounding box center [660, 130] width 1320 height 1568
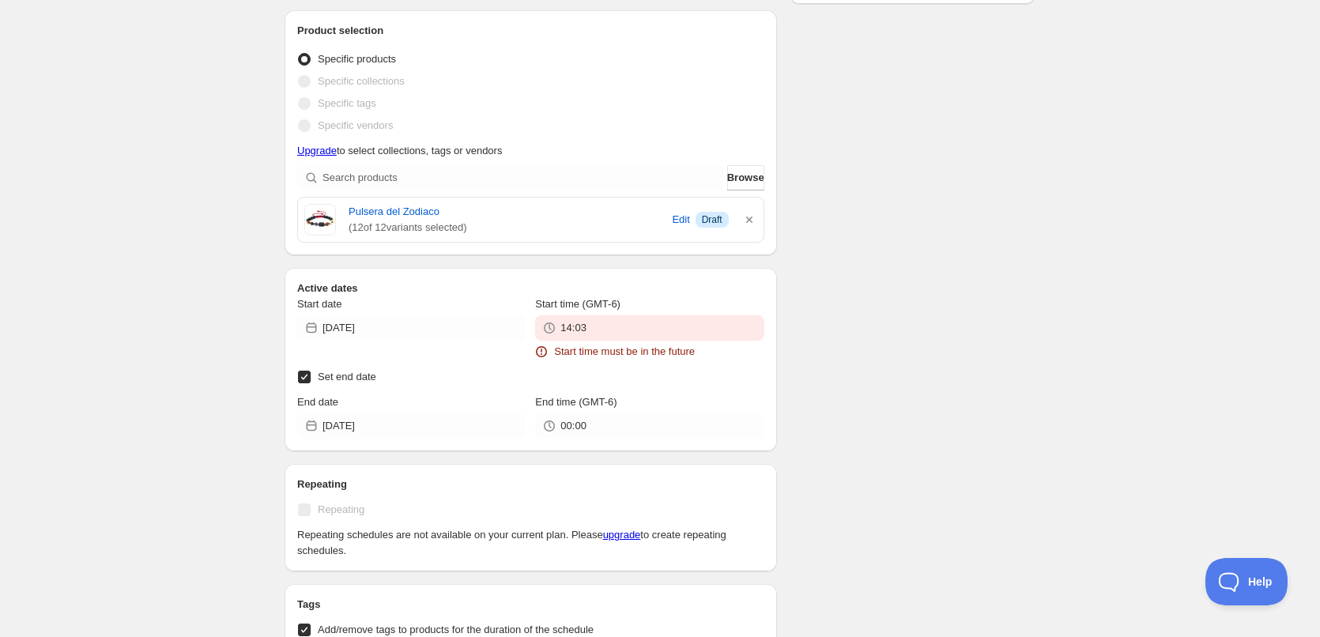
scroll to position [733, 0]
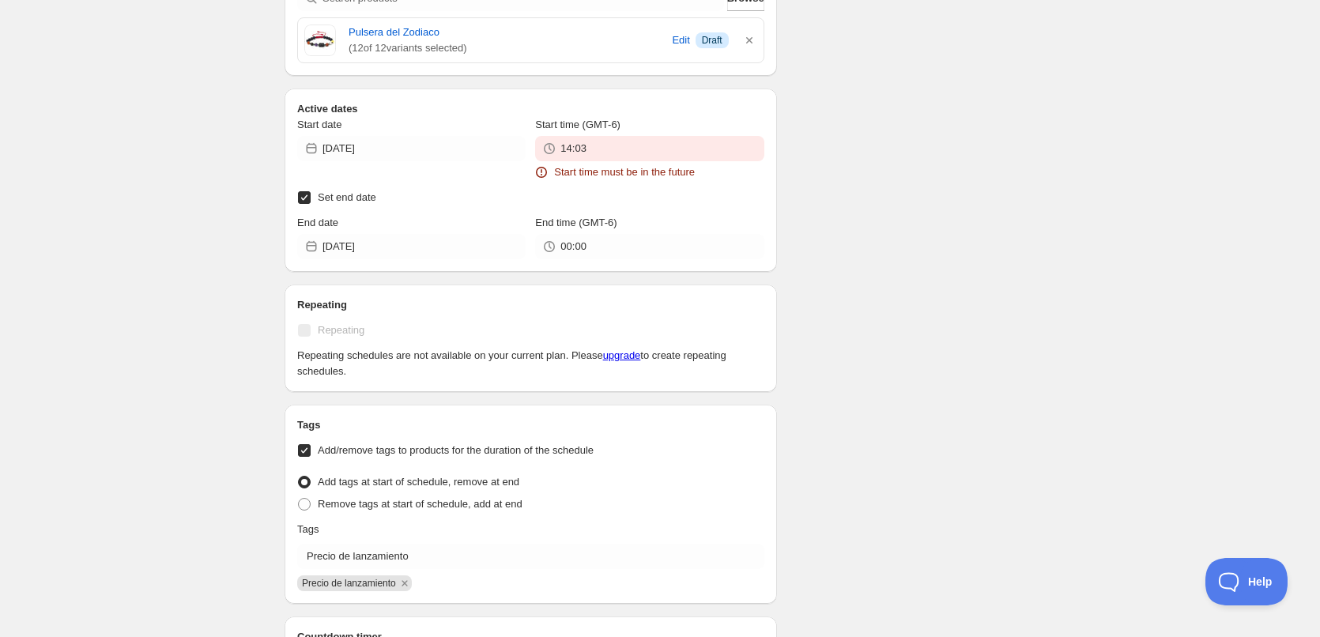
click at [367, 232] on div "End date [DATE]" at bounding box center [411, 237] width 228 height 44
click at [367, 237] on input "[DATE]" at bounding box center [423, 246] width 203 height 25
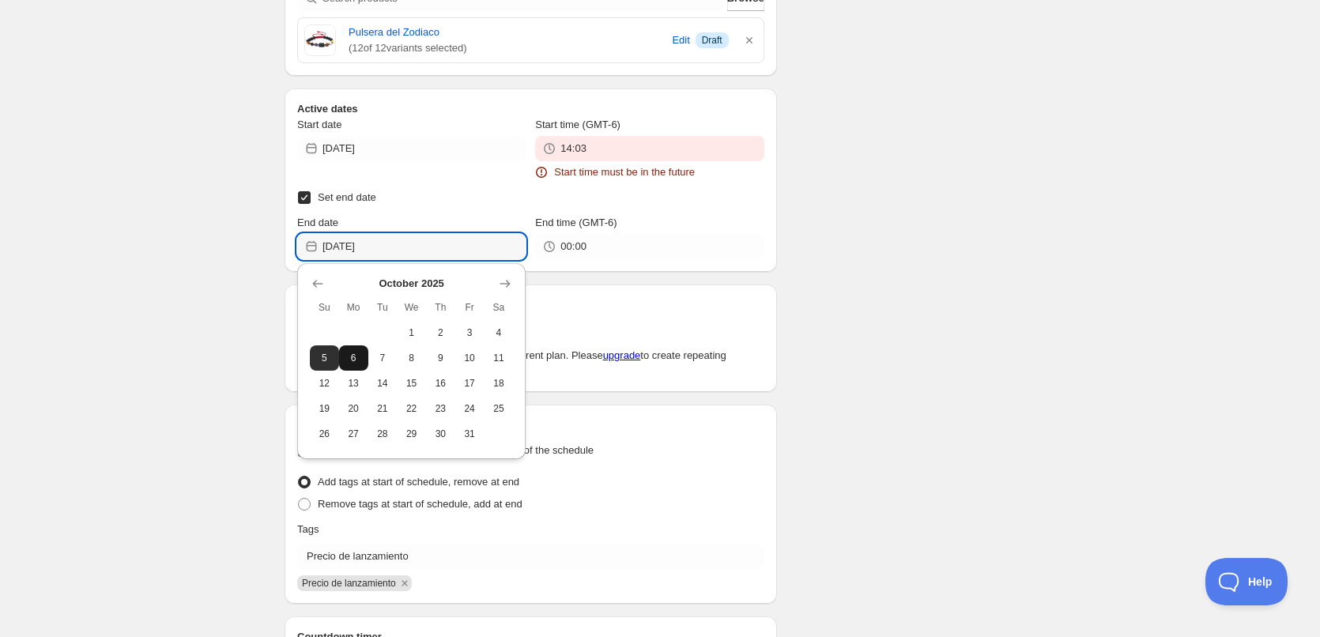
click at [363, 352] on button "6" at bounding box center [353, 357] width 29 height 25
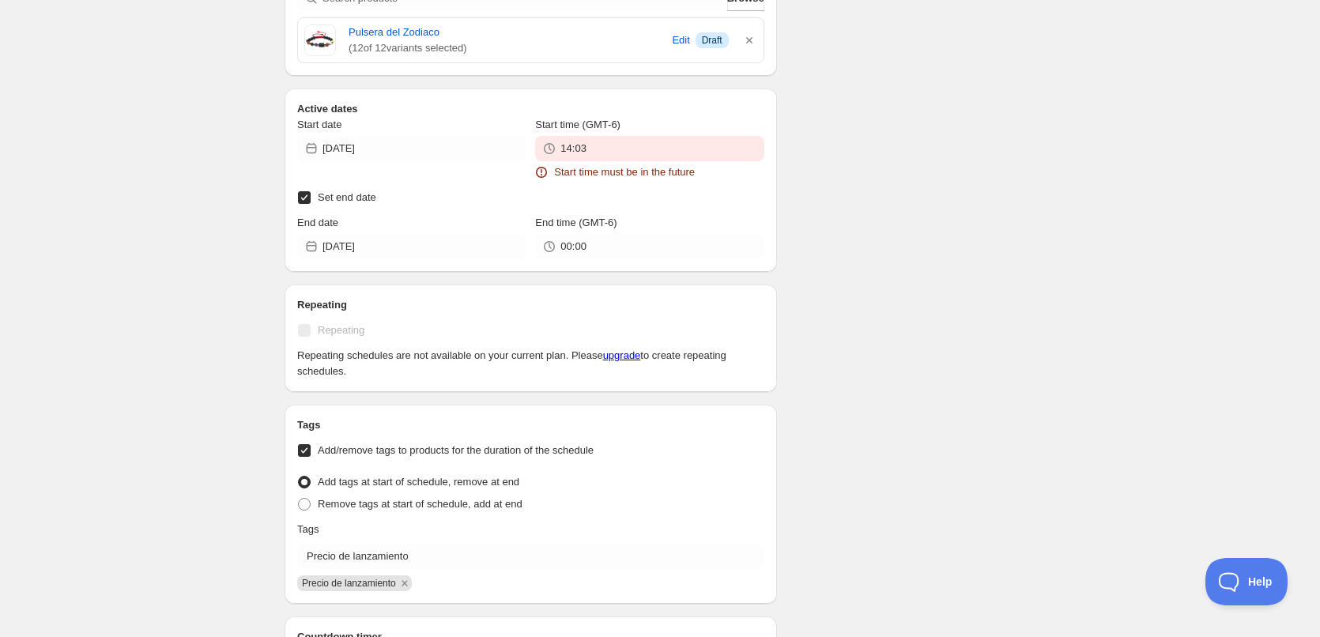
click at [954, 181] on div "There were some issues with your form submission Start time must be in the futu…" at bounding box center [653, 58] width 763 height 1489
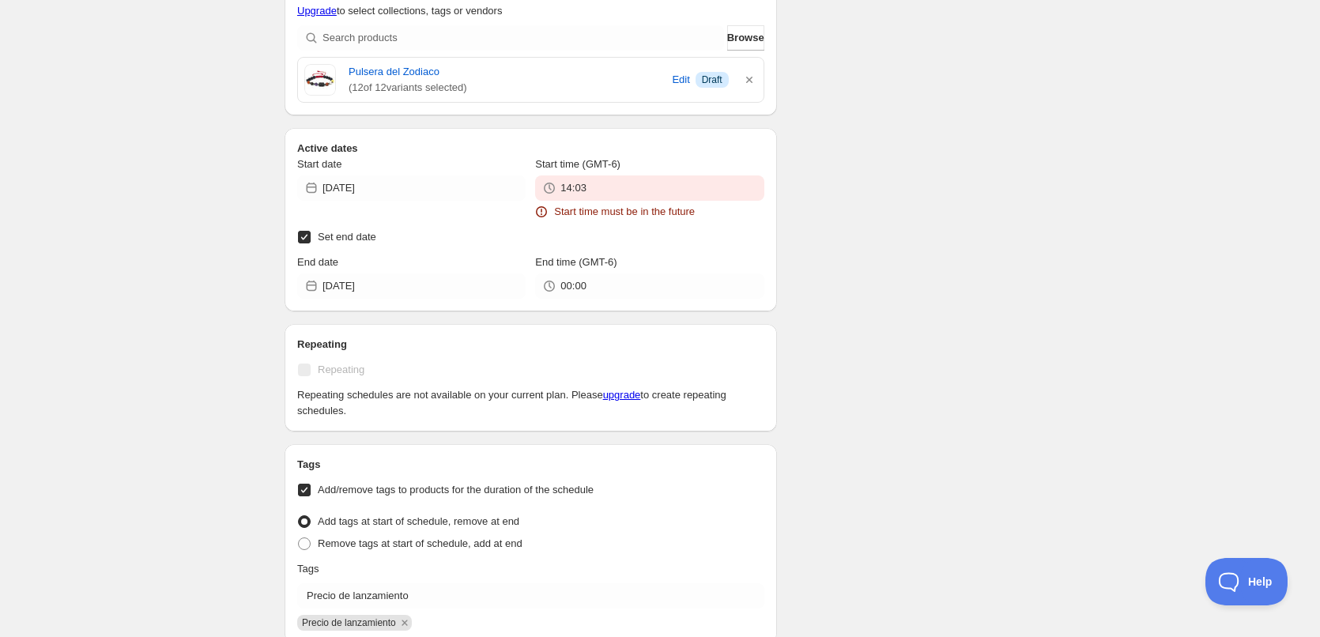
scroll to position [654, 0]
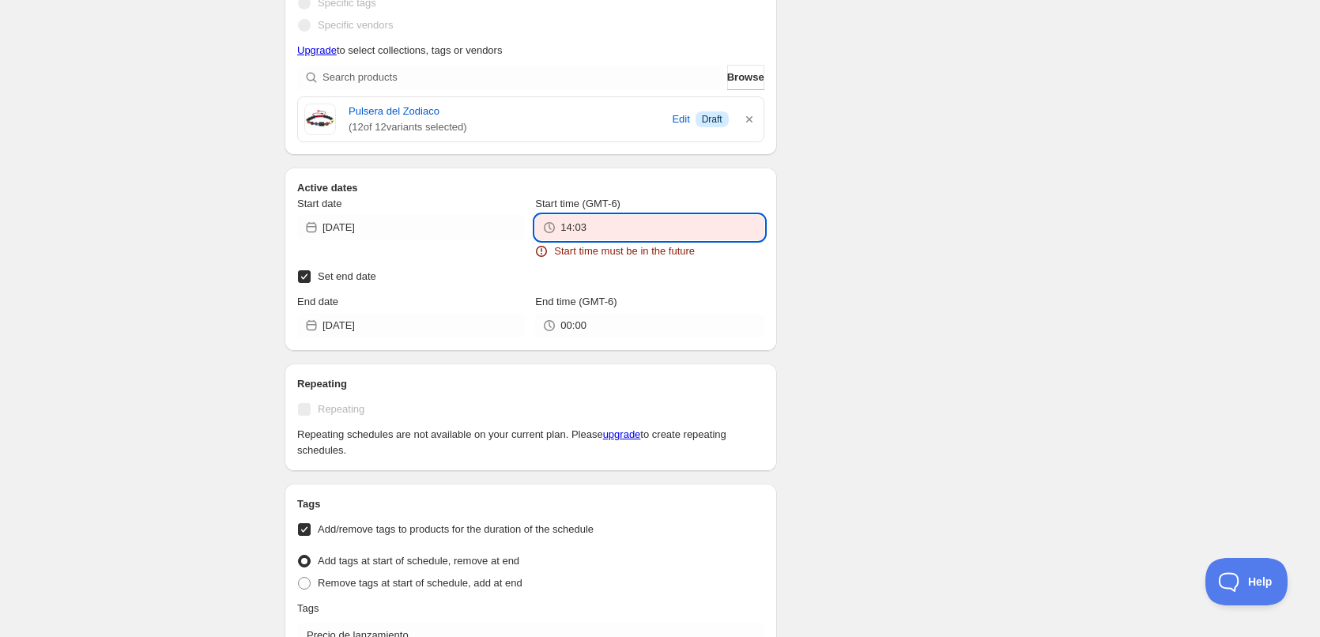
click at [572, 230] on input "14:03" at bounding box center [661, 227] width 203 height 25
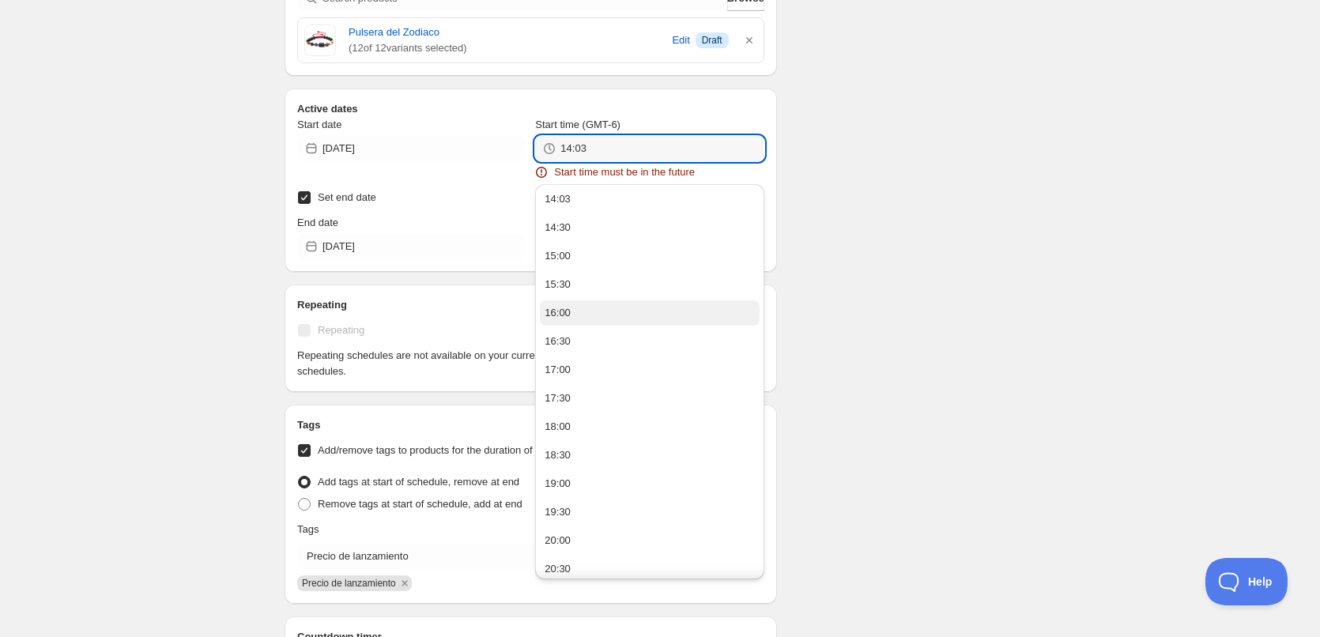
scroll to position [0, 0]
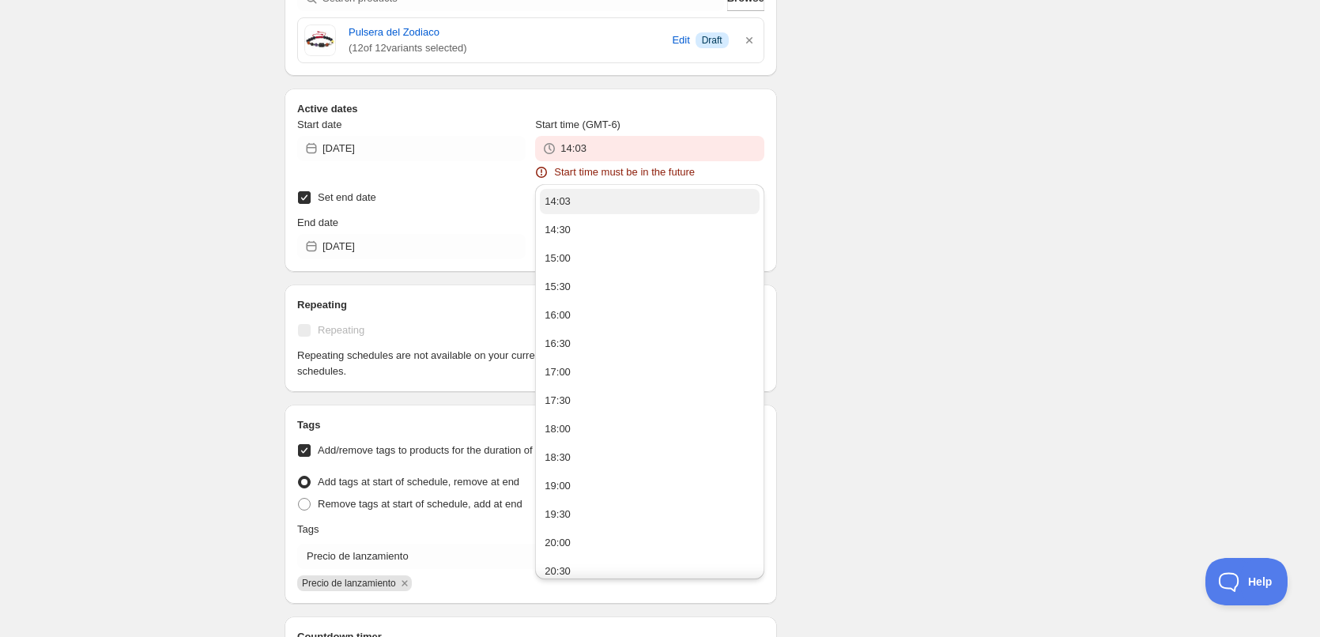
click at [574, 204] on button "14:03" at bounding box center [649, 201] width 219 height 25
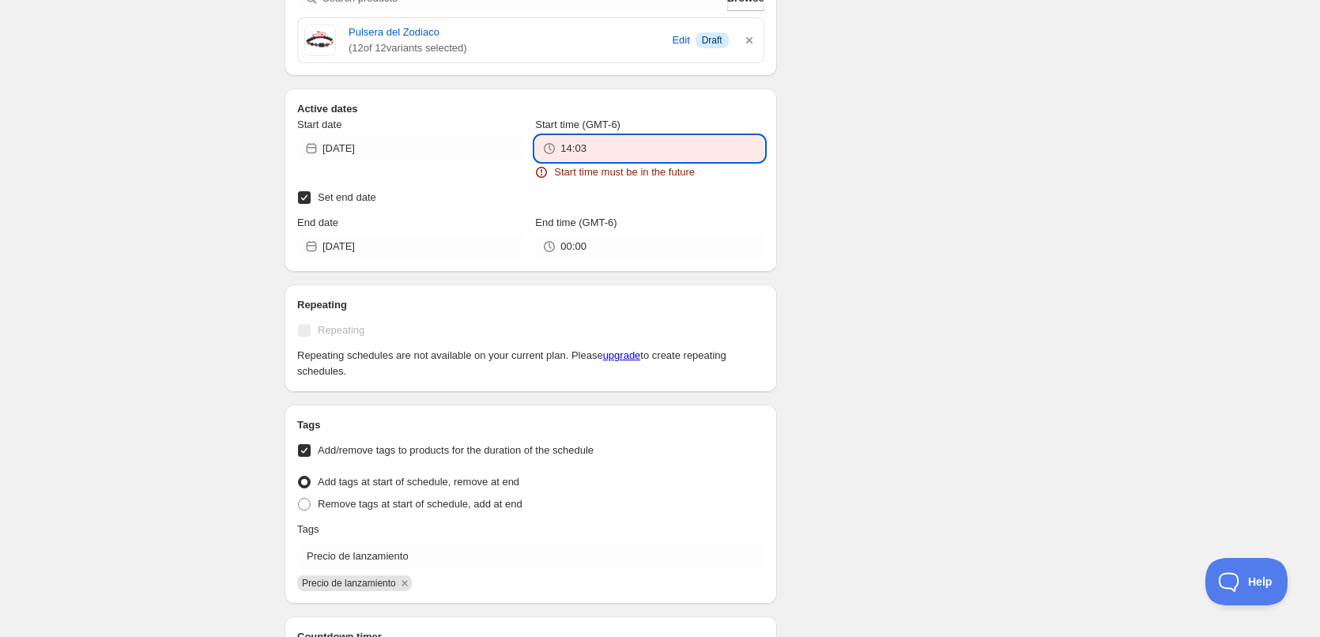
click at [601, 140] on input "14:03" at bounding box center [661, 148] width 203 height 25
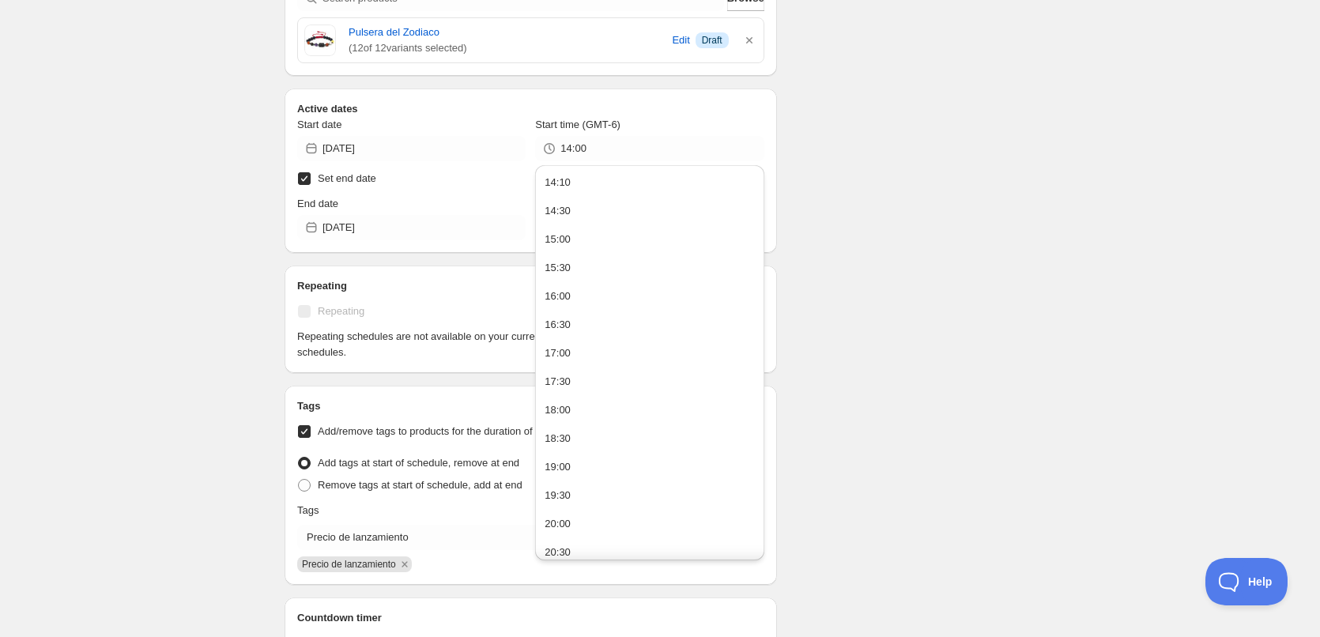
click at [887, 197] on div "There were some issues with your form submission Start time must be in the futu…" at bounding box center [653, 49] width 763 height 1470
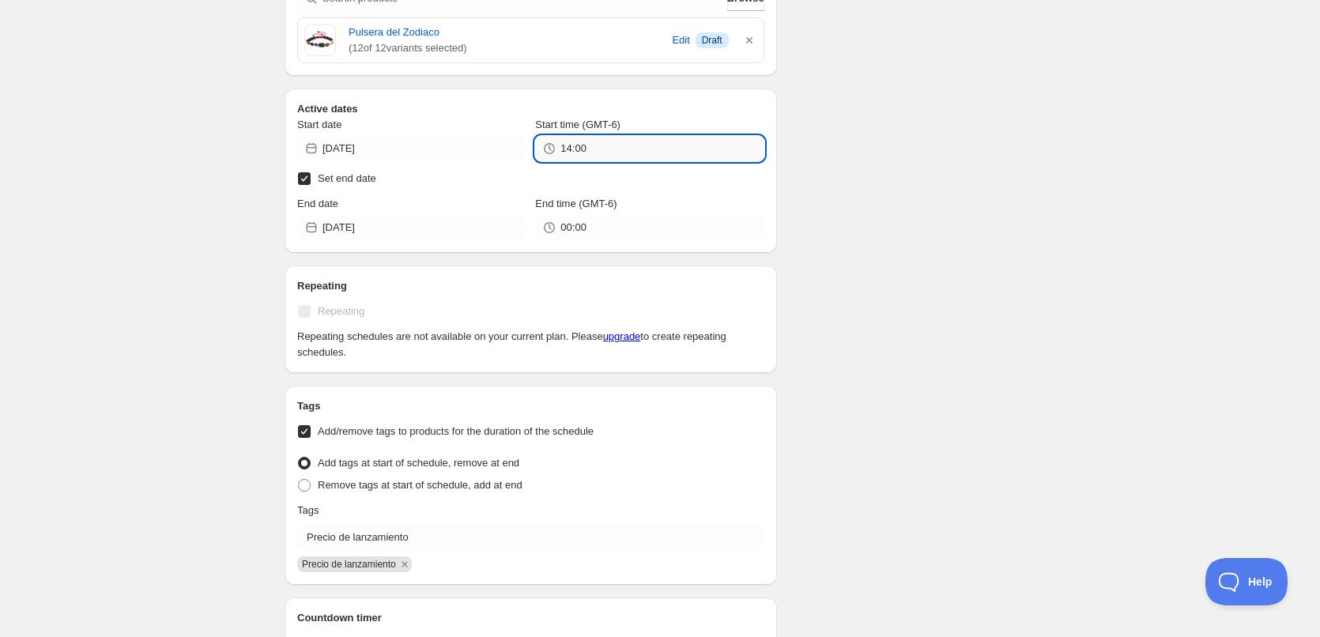
click at [603, 153] on input "14:00" at bounding box center [661, 148] width 203 height 25
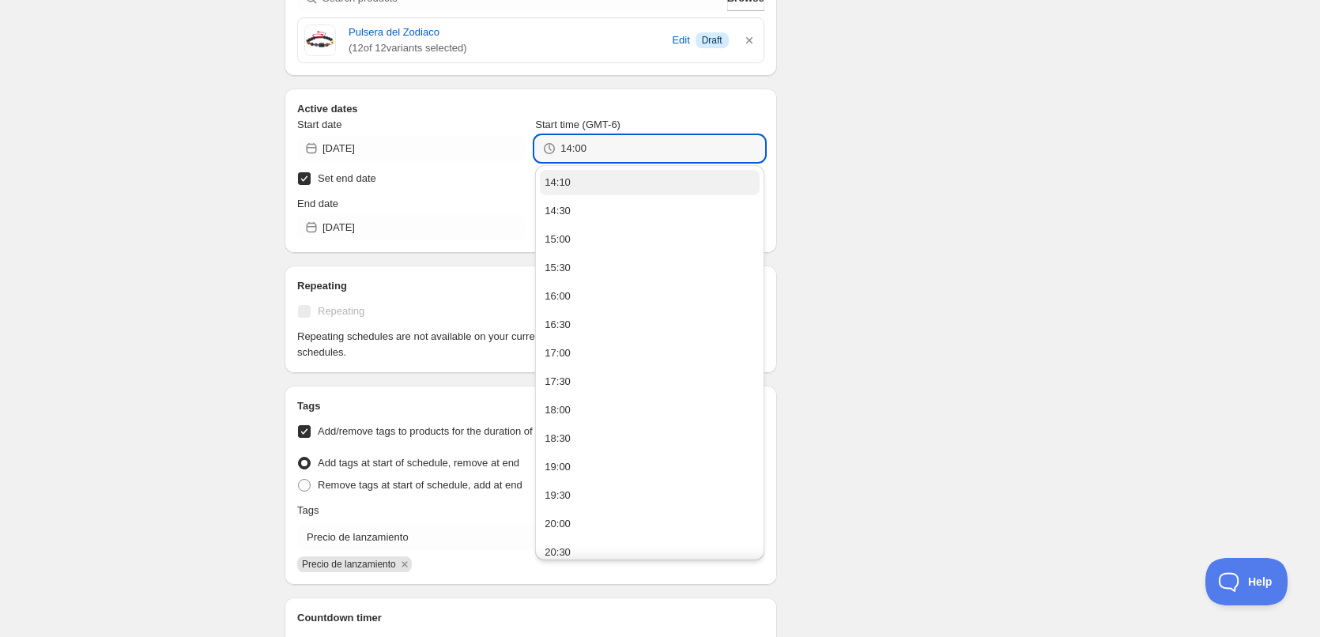
click at [567, 180] on div "14:10 14:30 15:00 15:30 16:00 16:30 17:00 17:30 18:00 18:30 19:00 19:30 20:00 2…" at bounding box center [649, 360] width 228 height 399
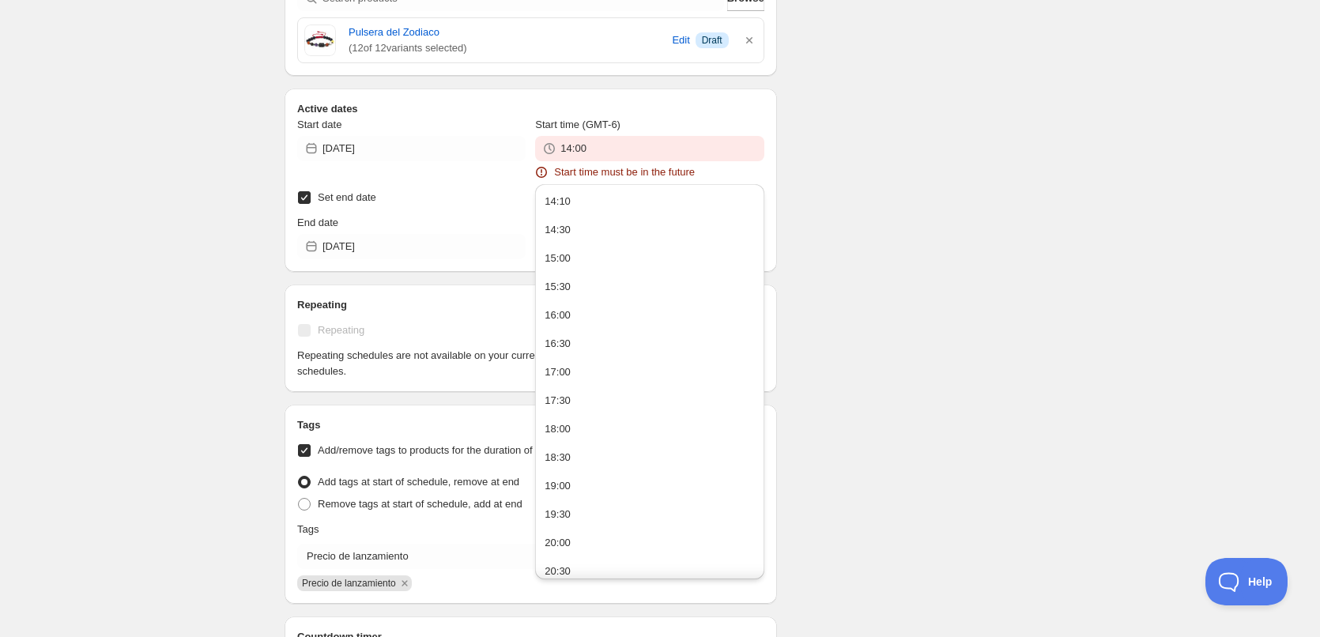
click at [985, 180] on div "There were some issues with your form submission Start time must be in the futu…" at bounding box center [653, 58] width 763 height 1489
drag, startPoint x: 663, startPoint y: 143, endPoint x: 631, endPoint y: 164, distance: 37.7
click at [662, 143] on input "14:00" at bounding box center [661, 148] width 203 height 25
click at [567, 202] on div "14:10" at bounding box center [557, 202] width 26 height 16
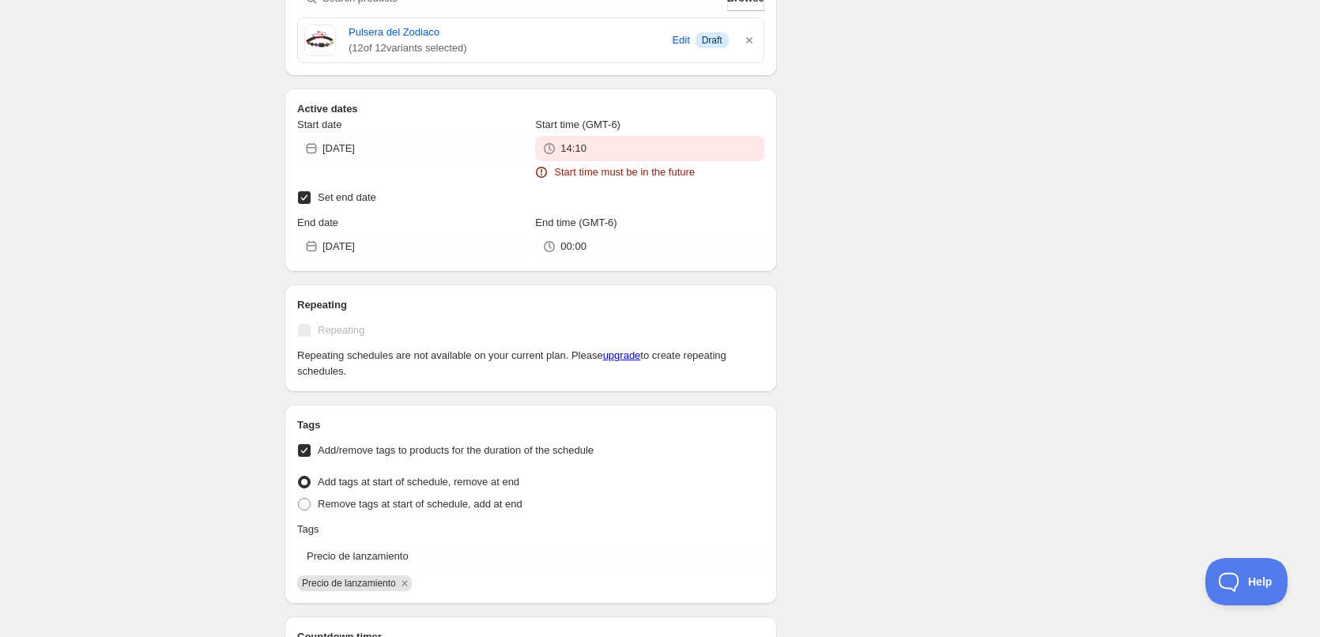
click at [881, 153] on div "There were some issues with your form submission Start time must be in the futu…" at bounding box center [653, 58] width 763 height 1489
click at [390, 156] on input "[DATE]" at bounding box center [423, 148] width 203 height 25
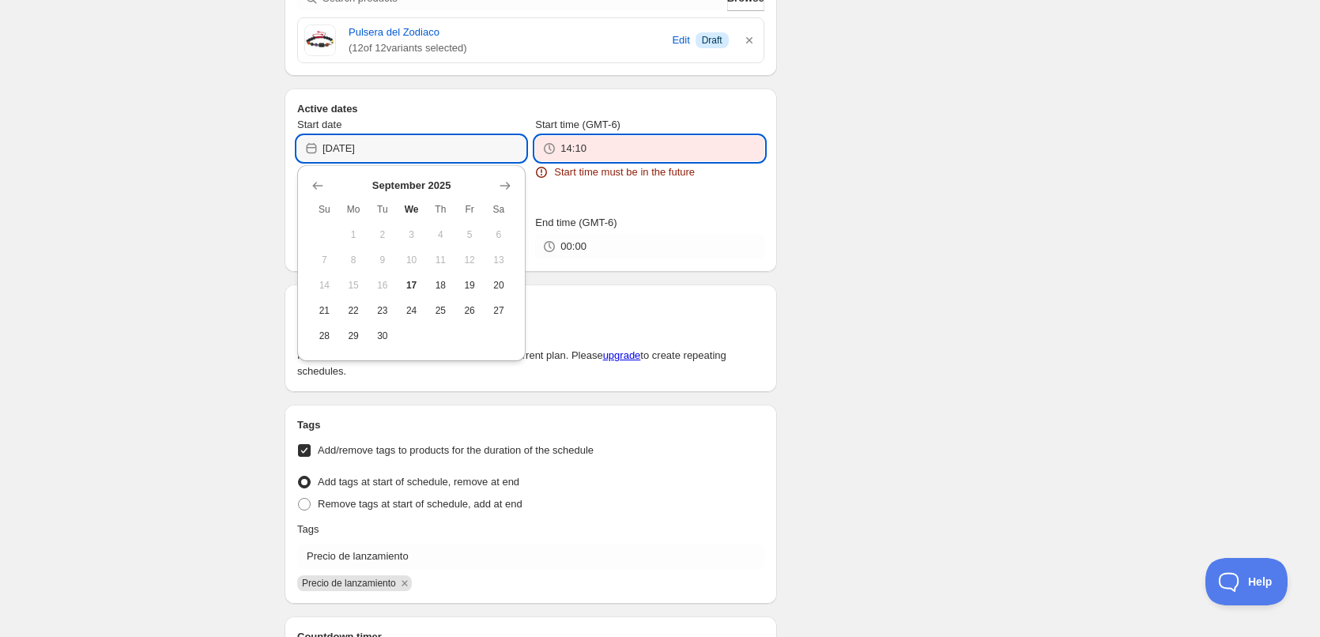
click at [634, 156] on input "14:10" at bounding box center [661, 148] width 203 height 25
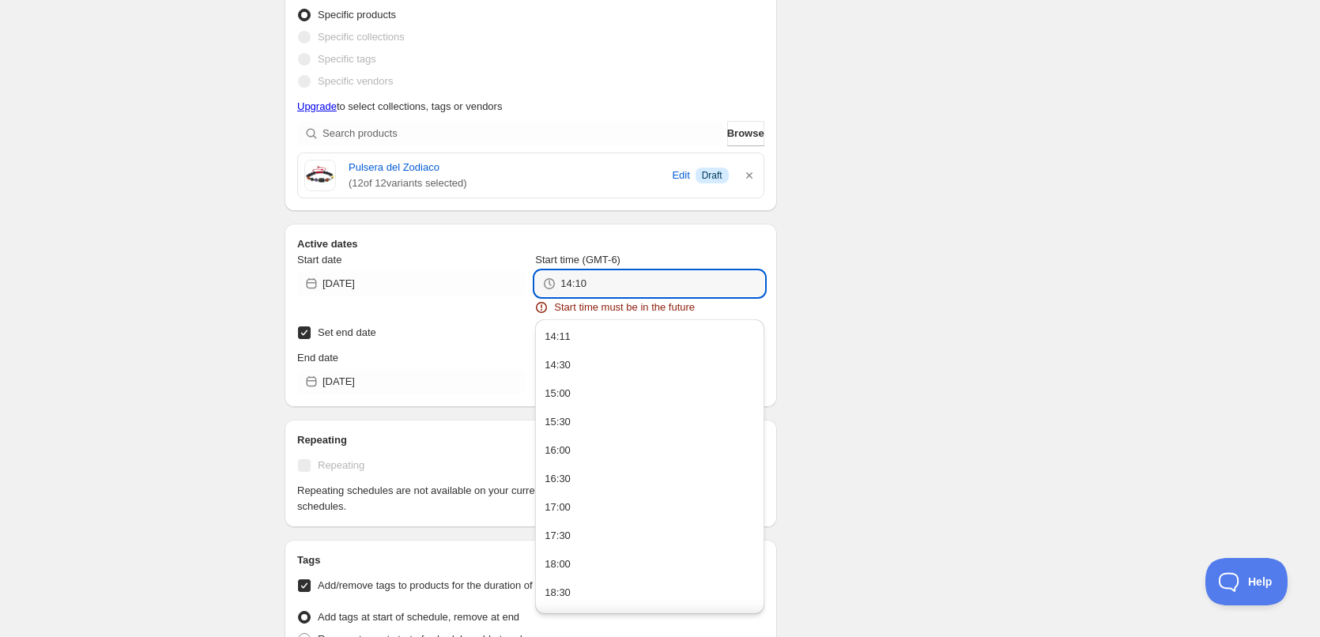
scroll to position [575, 0]
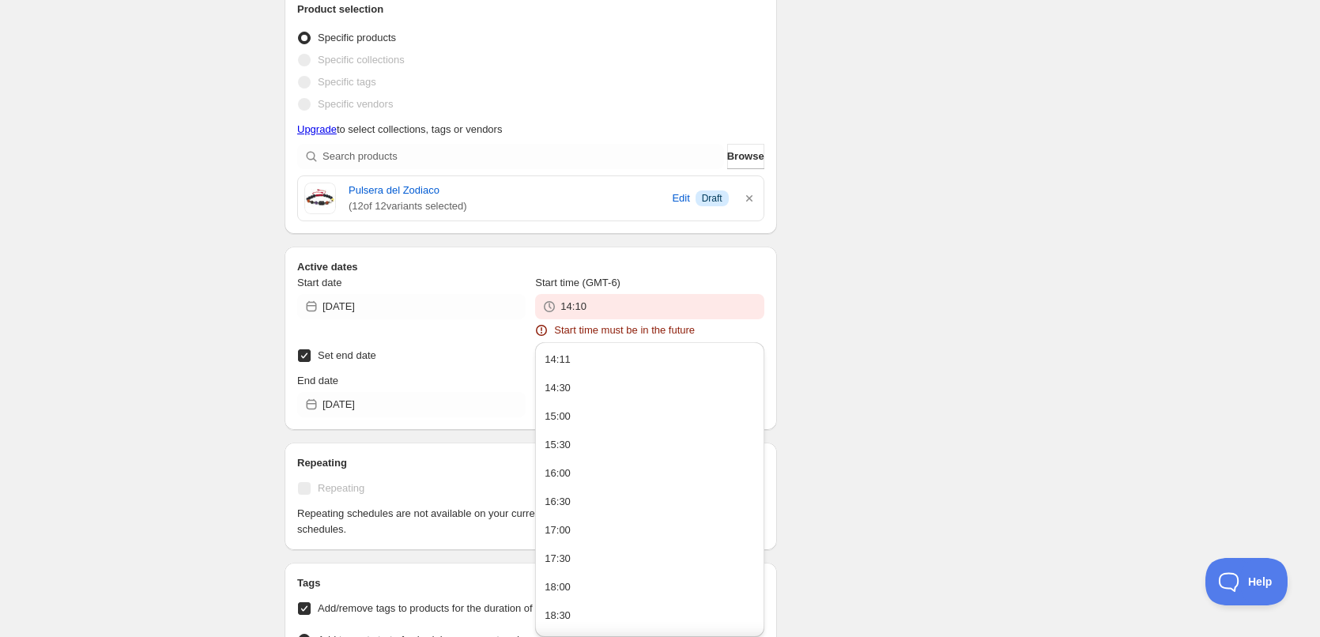
click at [1037, 255] on div "New schedule [DATE] 13:57. This page is ready New schedule [DATE] 13:57 Schedul…" at bounding box center [659, 193] width 789 height 1536
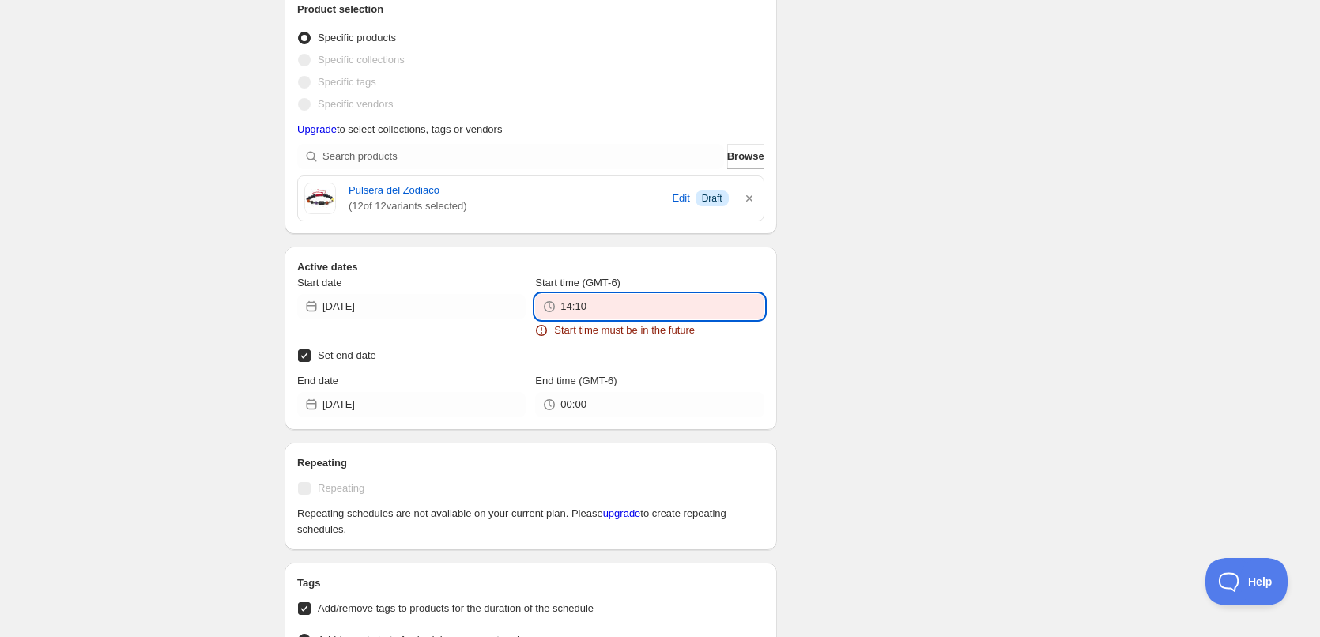
click at [709, 312] on input "14:10" at bounding box center [661, 306] width 203 height 25
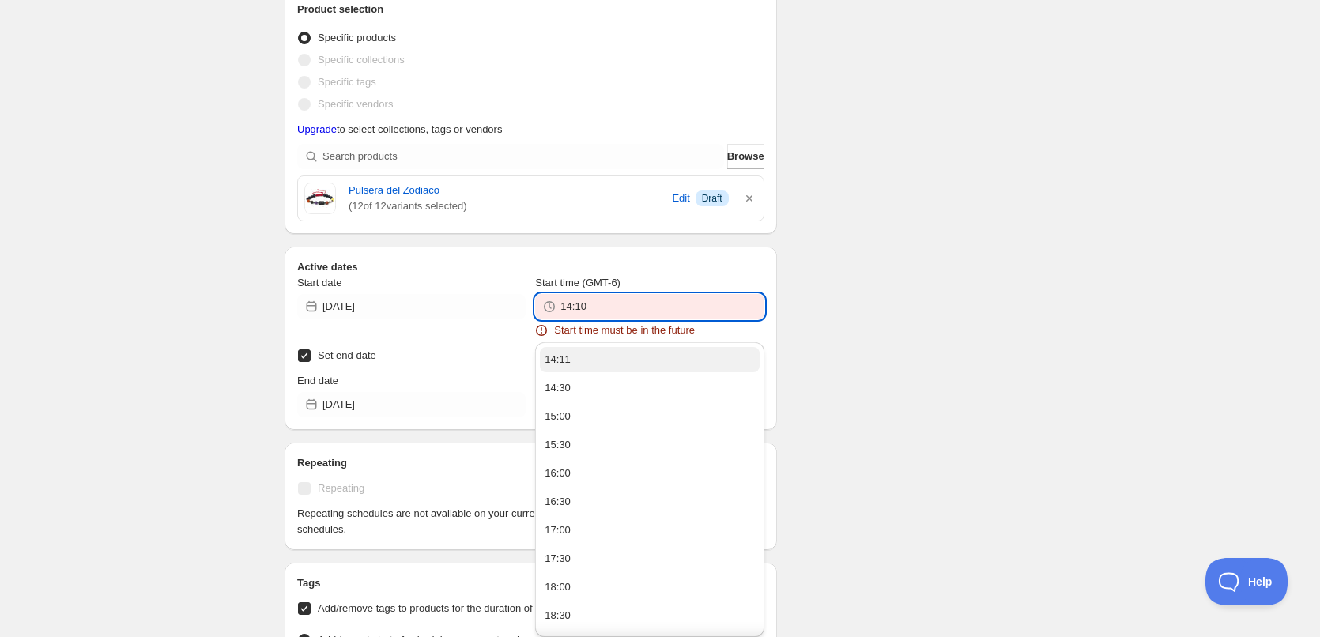
click at [597, 364] on button "14:11" at bounding box center [649, 359] width 219 height 25
type input "14:11"
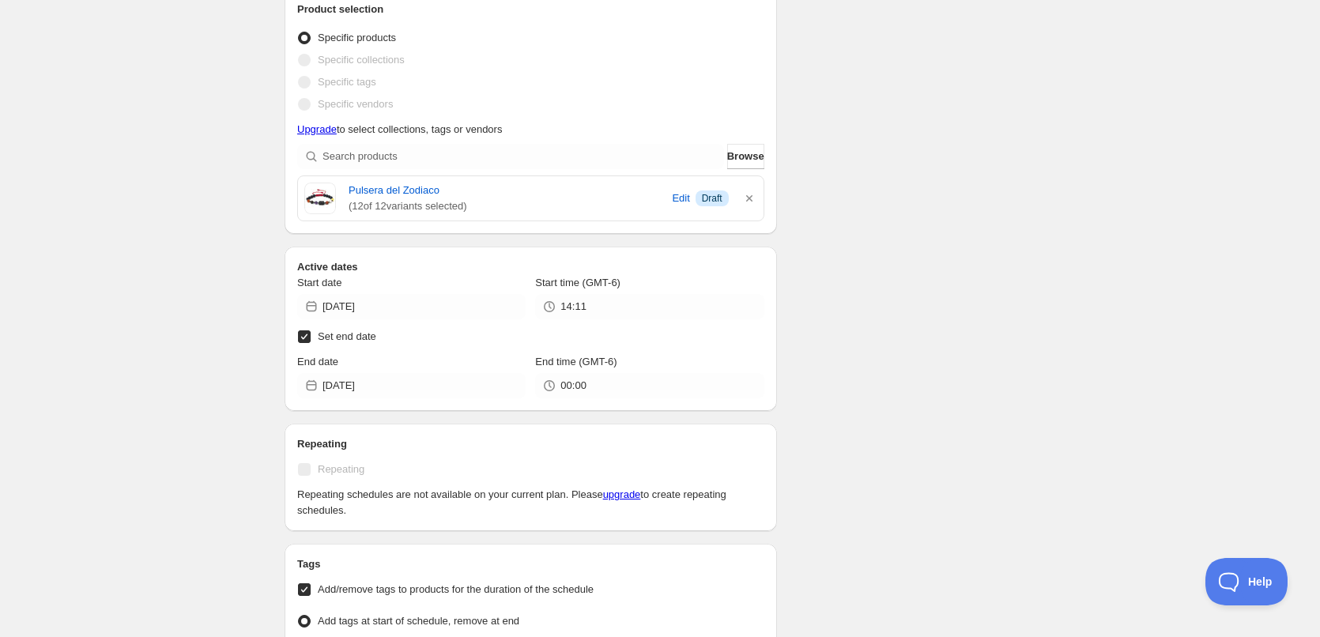
click at [984, 317] on div "There were some issues with your form submission Start time must be in the futu…" at bounding box center [653, 207] width 763 height 1470
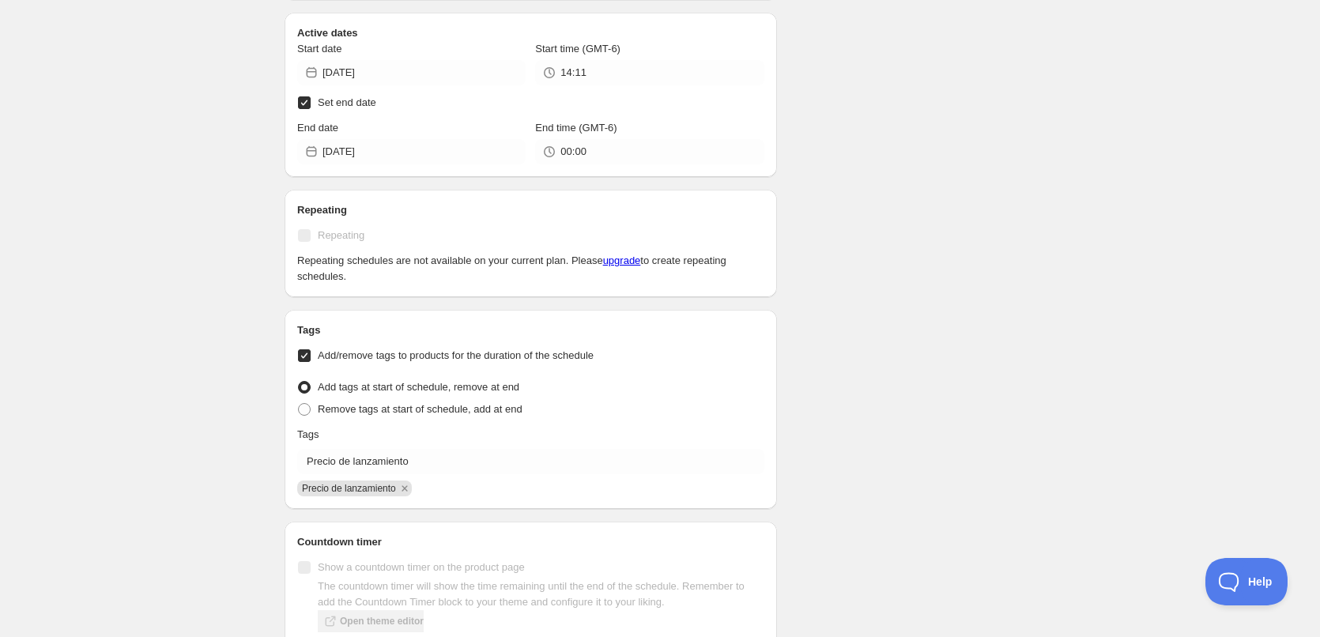
scroll to position [910, 0]
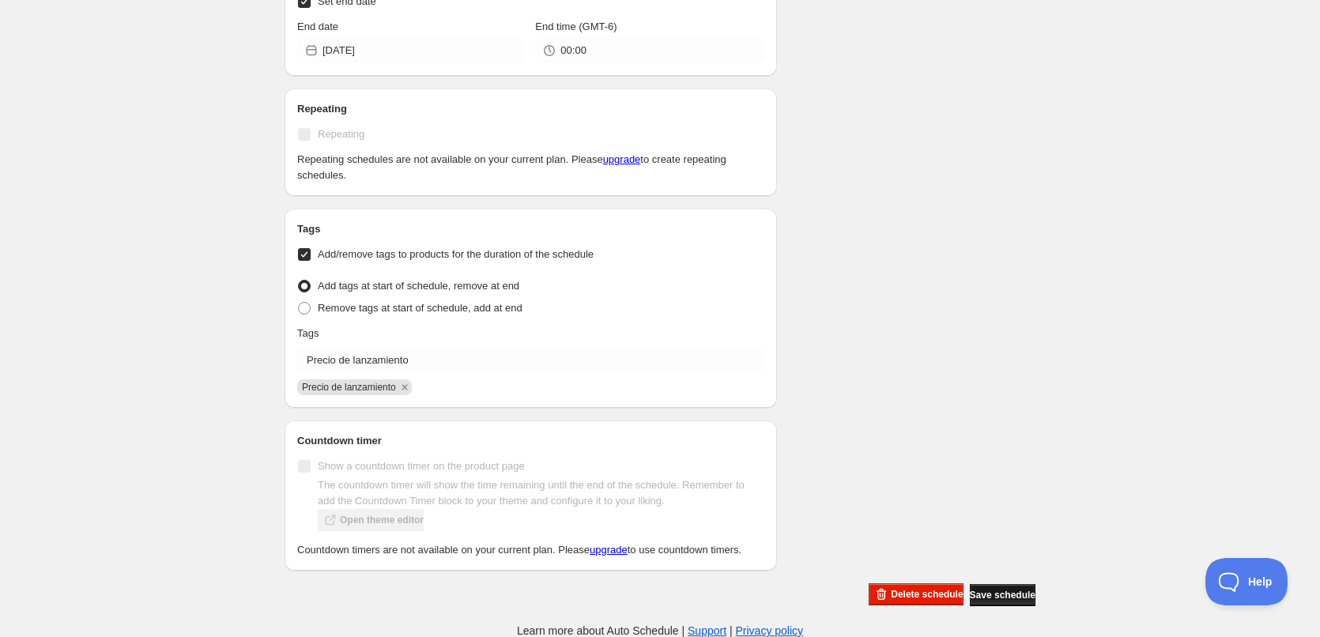
click at [989, 591] on span "Save schedule" at bounding box center [1003, 595] width 66 height 13
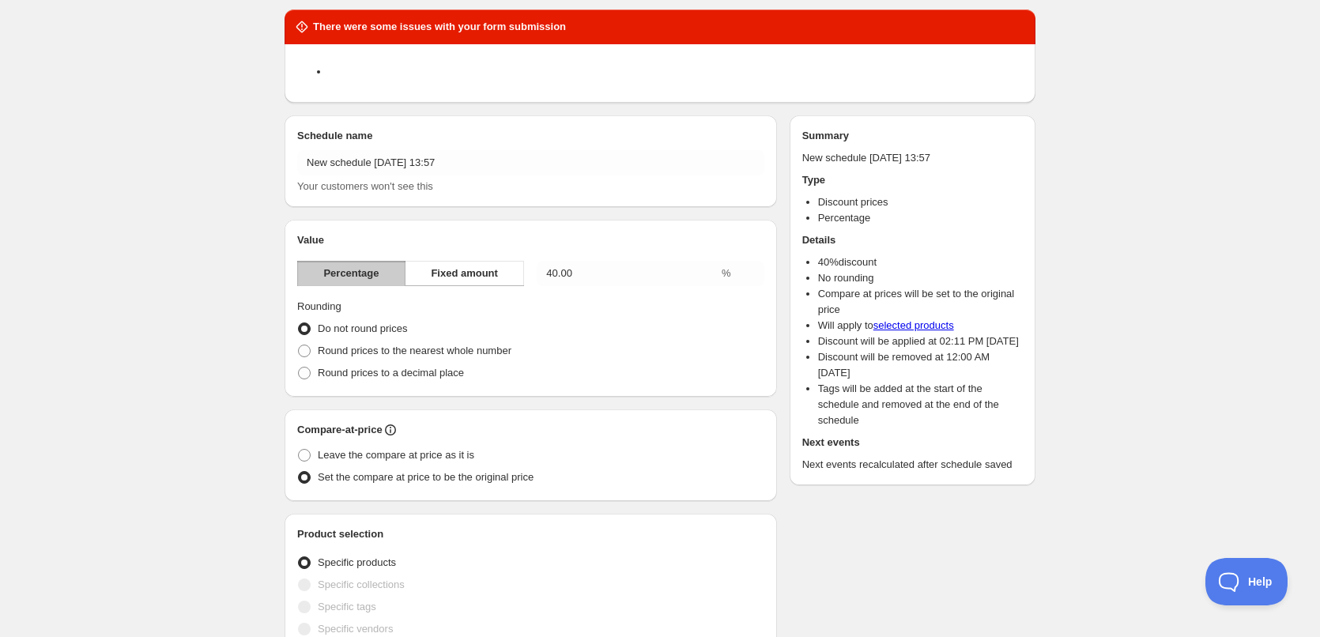
scroll to position [0, 0]
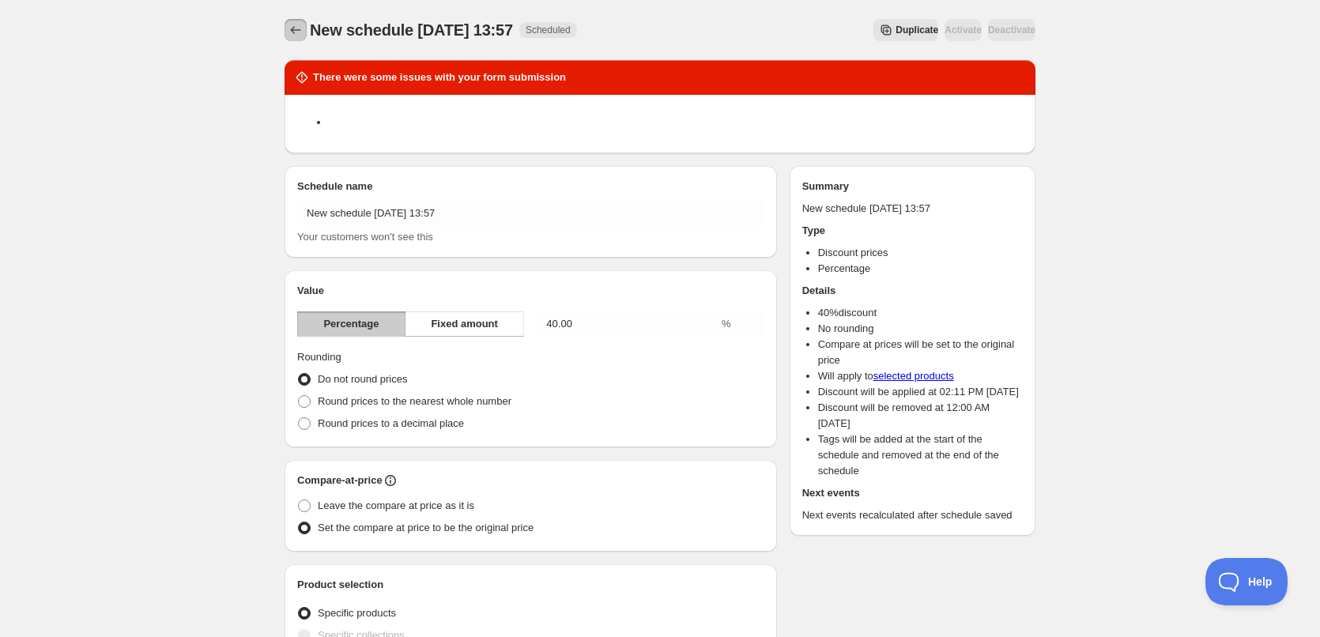
click at [288, 28] on icon "Schedules" at bounding box center [296, 30] width 16 height 16
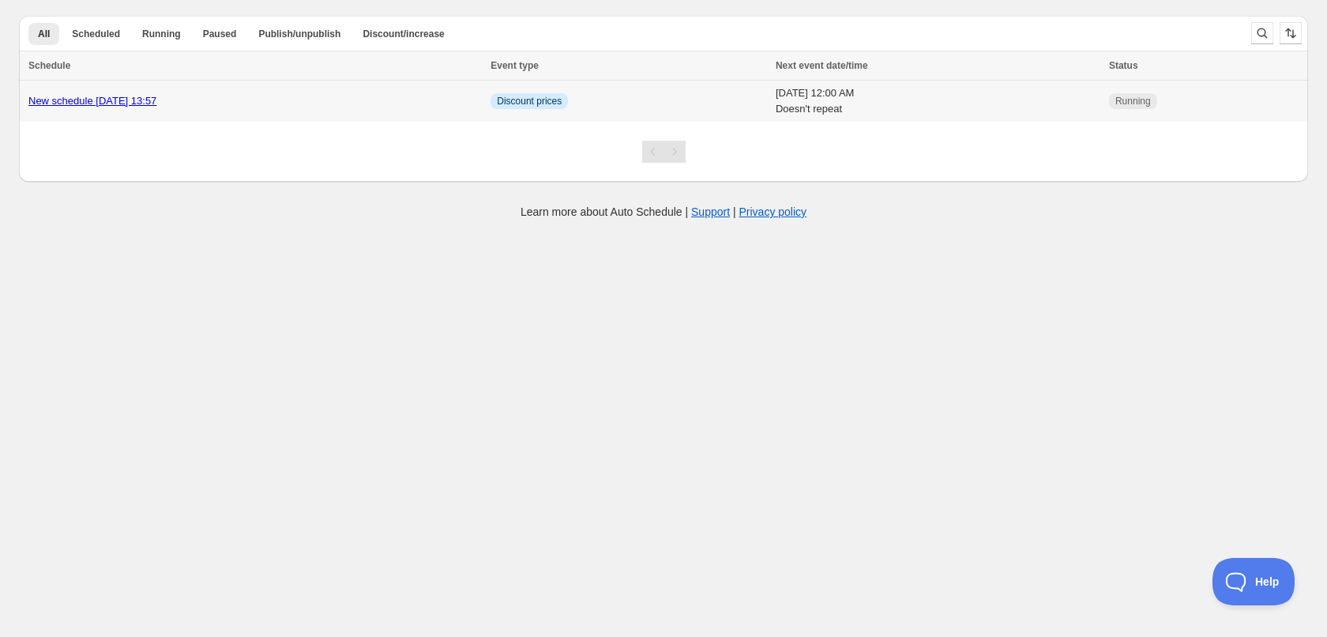
click at [285, 100] on div "New schedule [DATE] 13:57" at bounding box center [254, 101] width 453 height 16
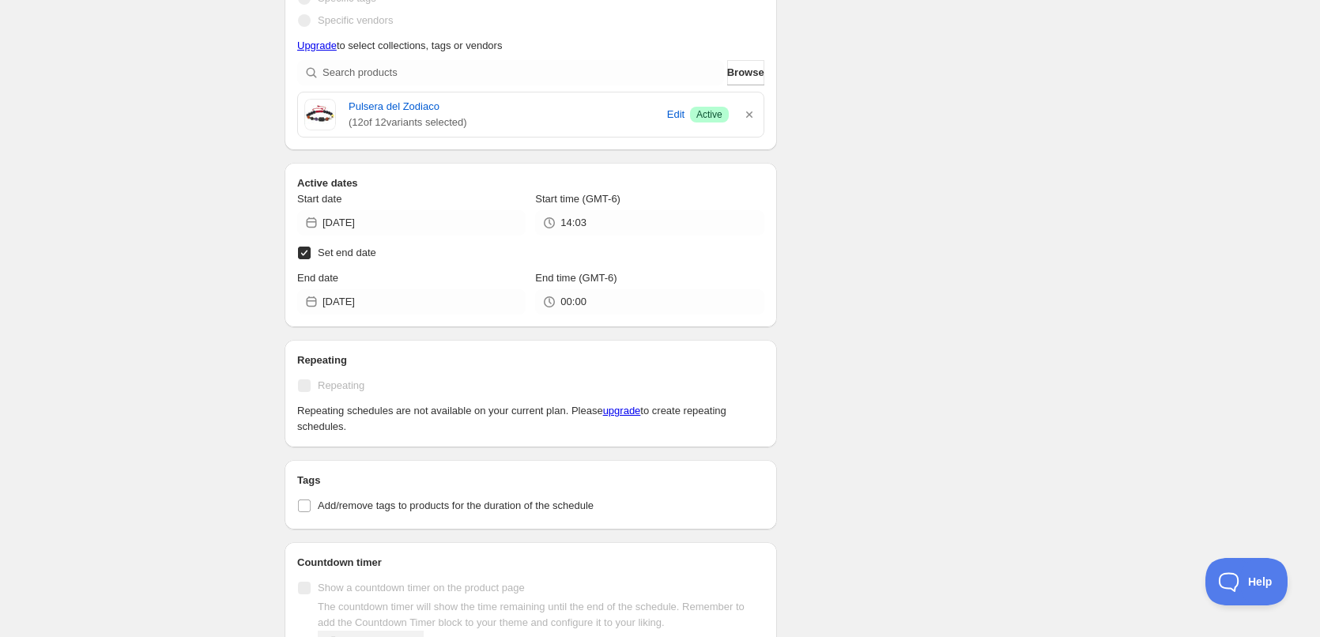
scroll to position [735, 0]
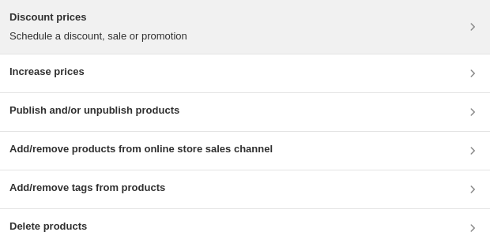
click at [132, 37] on p "Schedule a discount, sale or promotion" at bounding box center [98, 36] width 178 height 16
